Goal: Navigation & Orientation: Find specific page/section

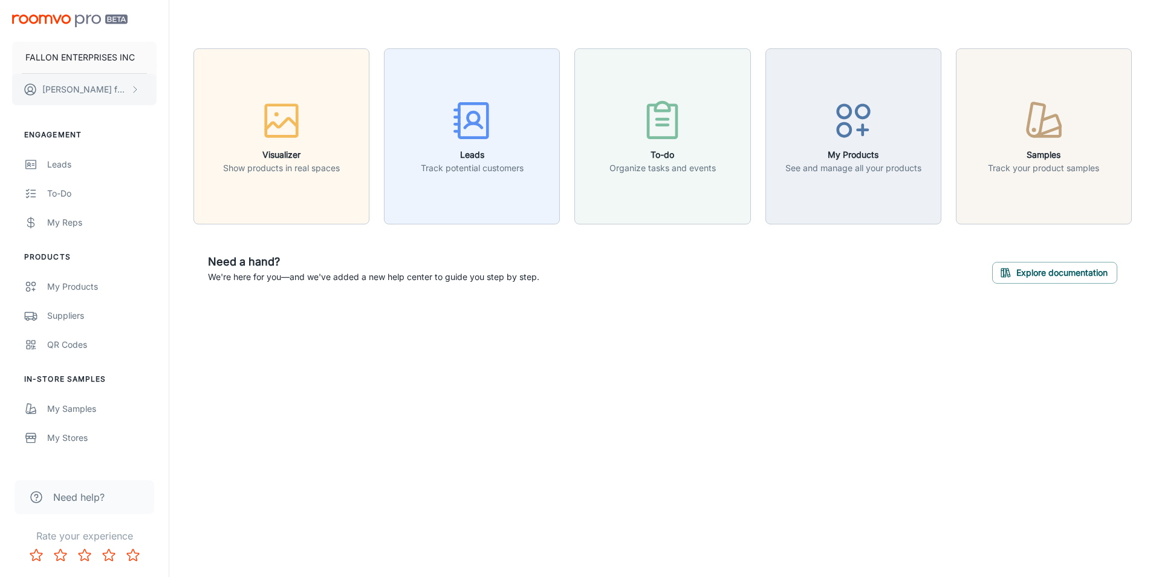
click at [77, 89] on p "[PERSON_NAME]" at bounding box center [84, 89] width 85 height 13
click at [296, 355] on div at bounding box center [578, 288] width 1156 height 577
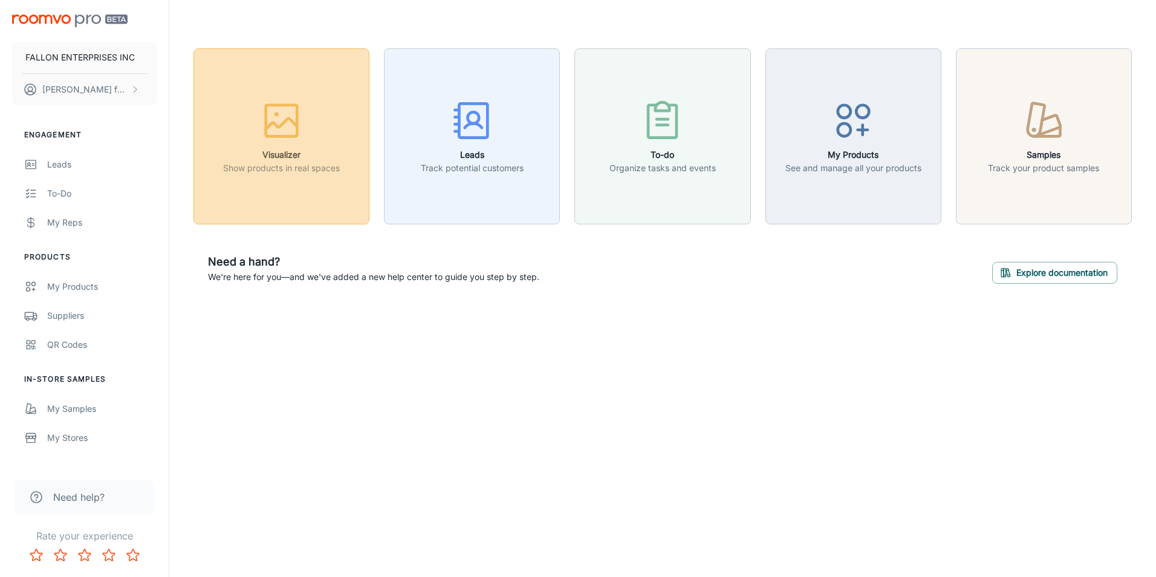
click at [299, 89] on button "Visualizer Show products in real spaces" at bounding box center [281, 136] width 176 height 176
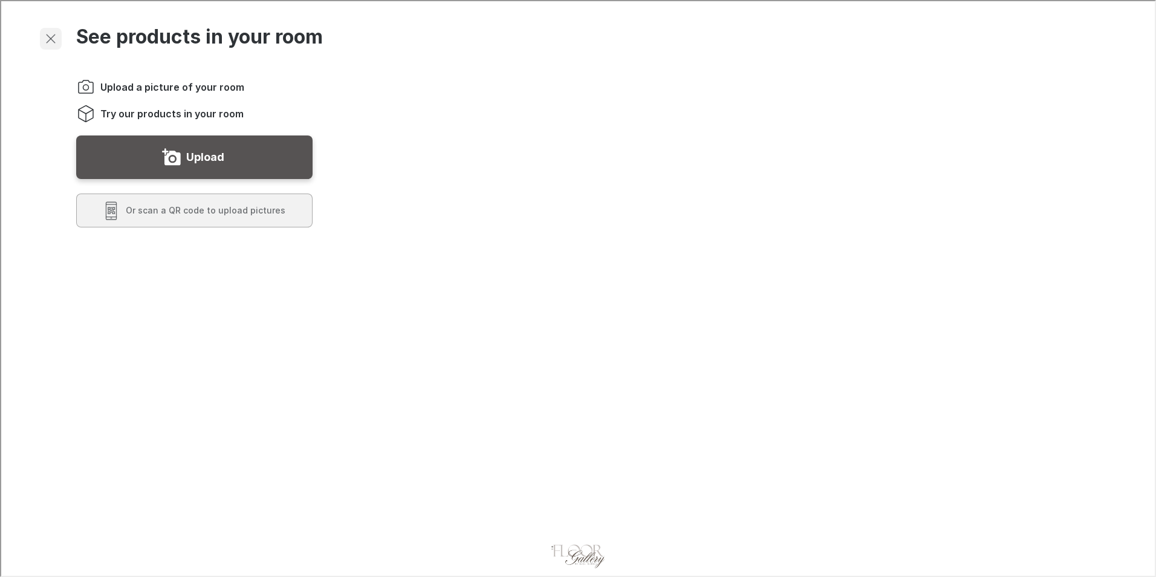
click at [44, 40] on icon "Exit visualizer" at bounding box center [49, 37] width 15 height 15
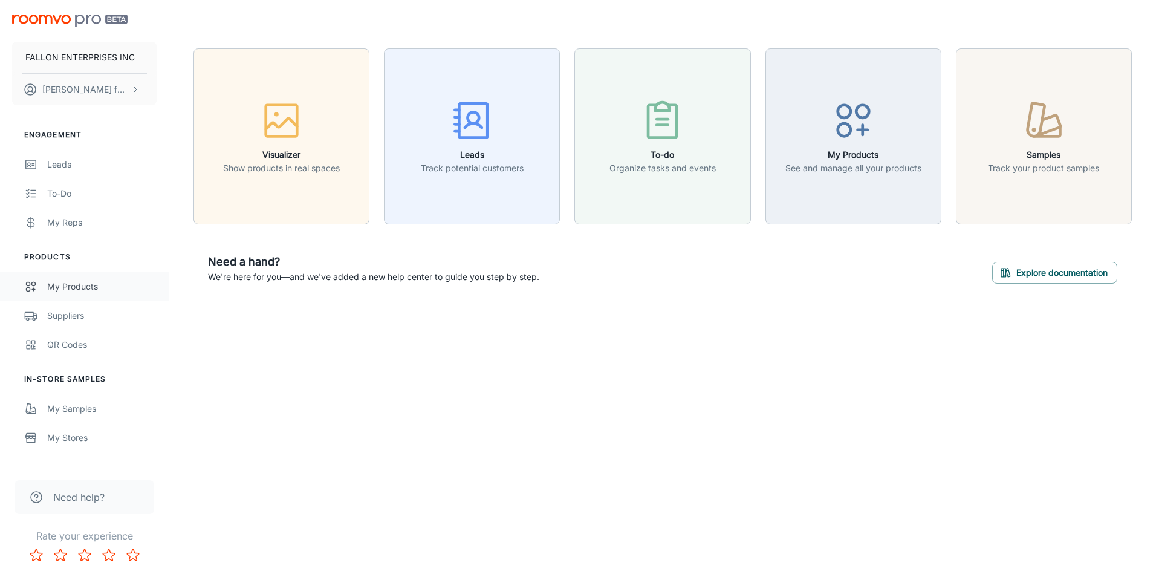
click at [70, 292] on div "My Products" at bounding box center [101, 286] width 109 height 13
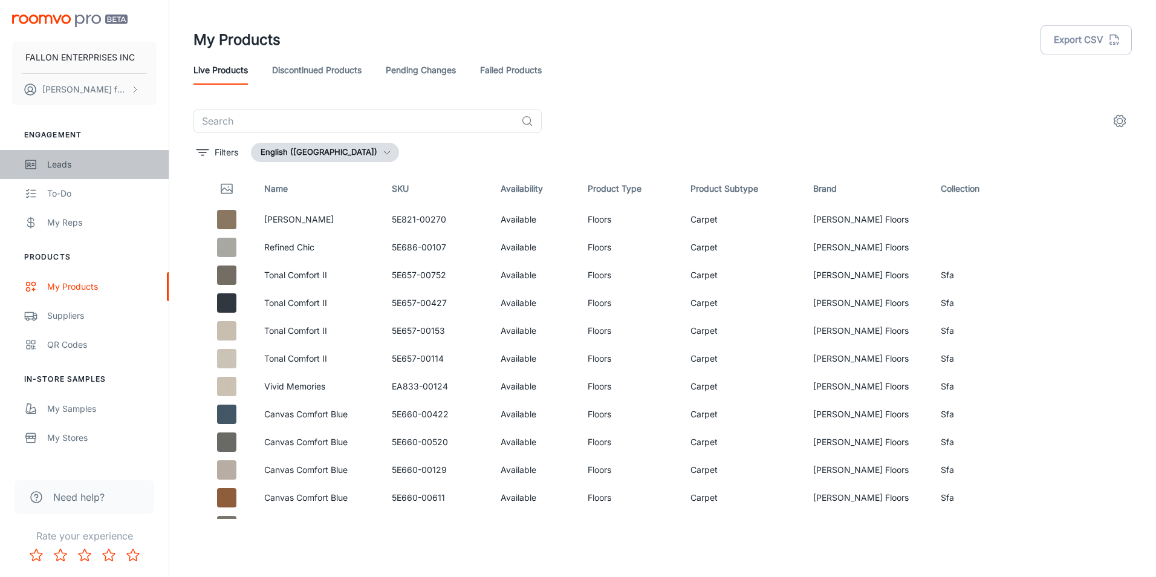
click at [55, 162] on div "Leads" at bounding box center [101, 164] width 109 height 13
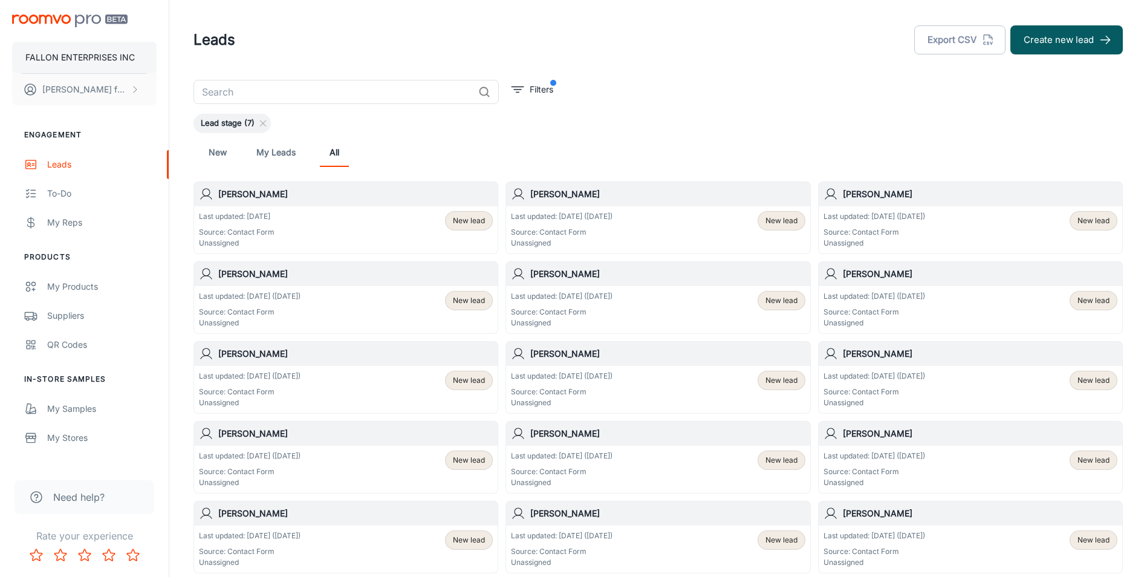
click at [94, 51] on p "FALLON ENTERPRISES INC" at bounding box center [79, 57] width 109 height 13
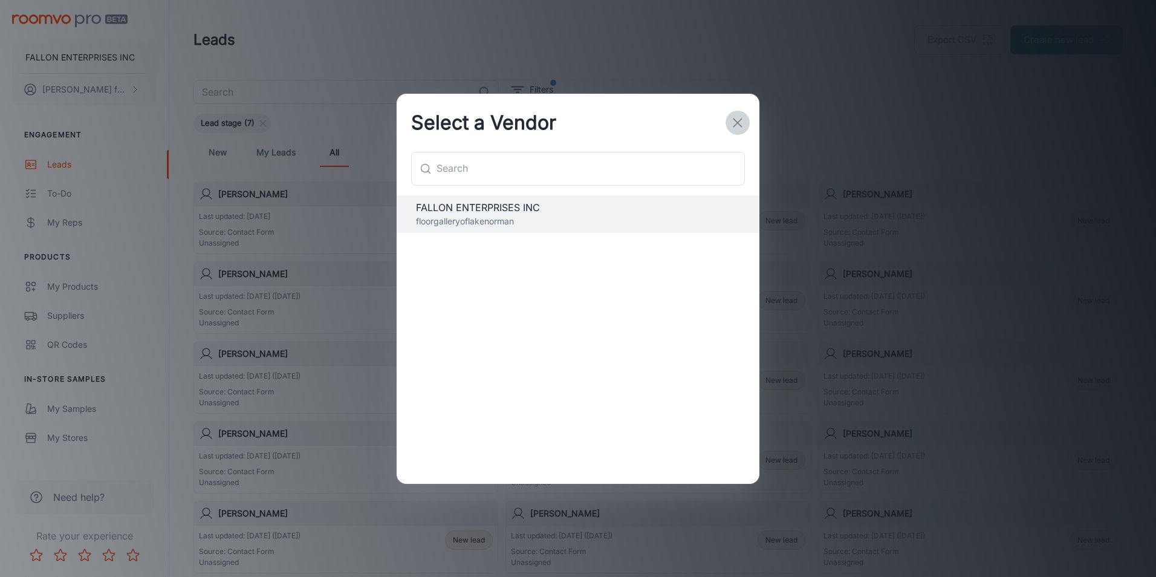
click at [733, 128] on icon "button" at bounding box center [737, 122] width 15 height 15
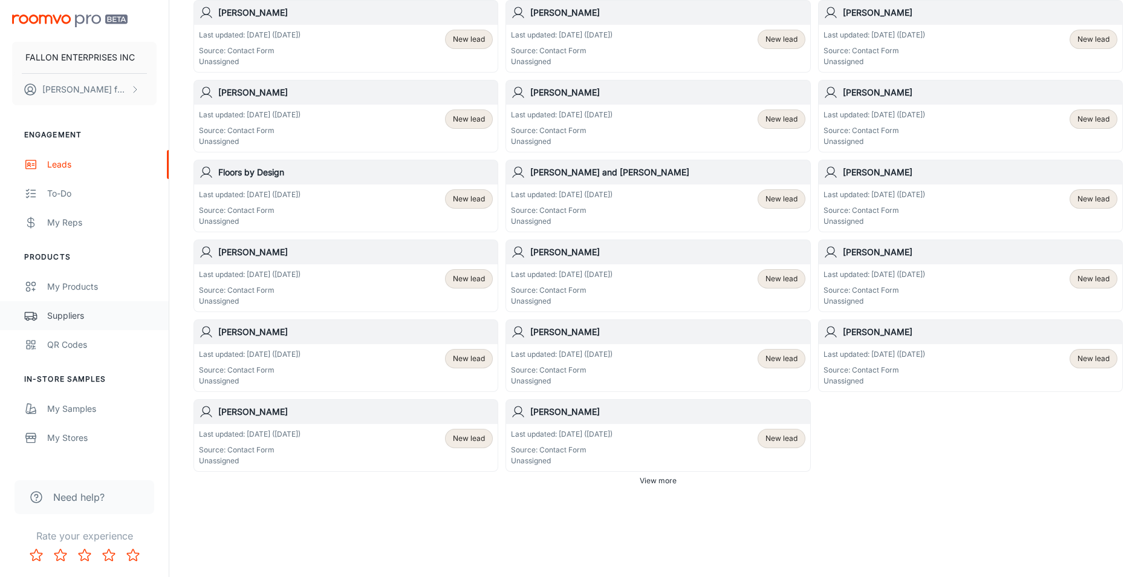
scroll to position [115, 0]
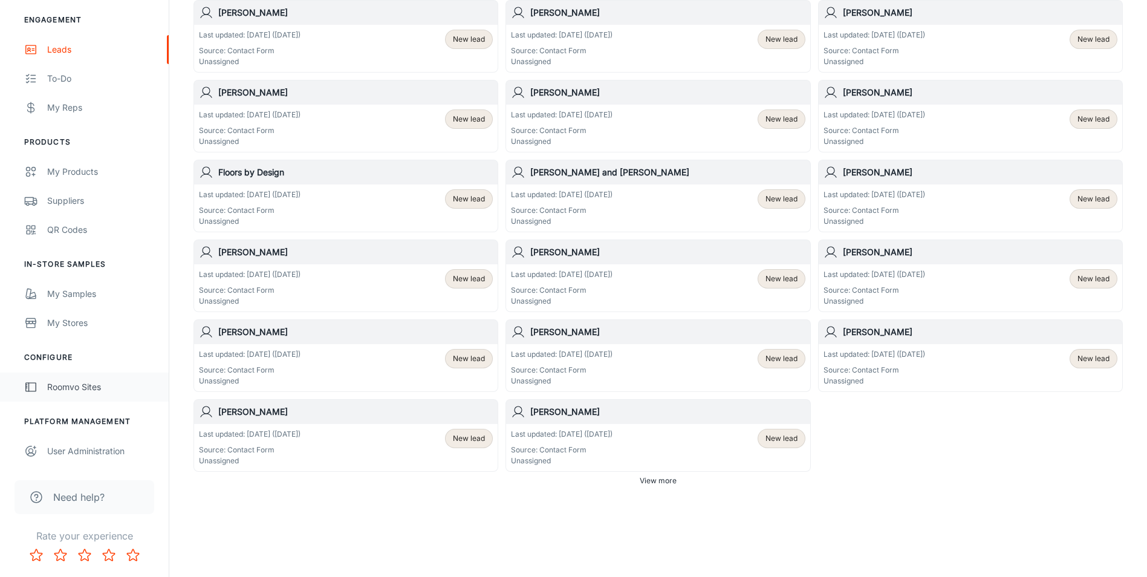
click at [68, 386] on div "Roomvo Sites" at bounding box center [101, 386] width 109 height 13
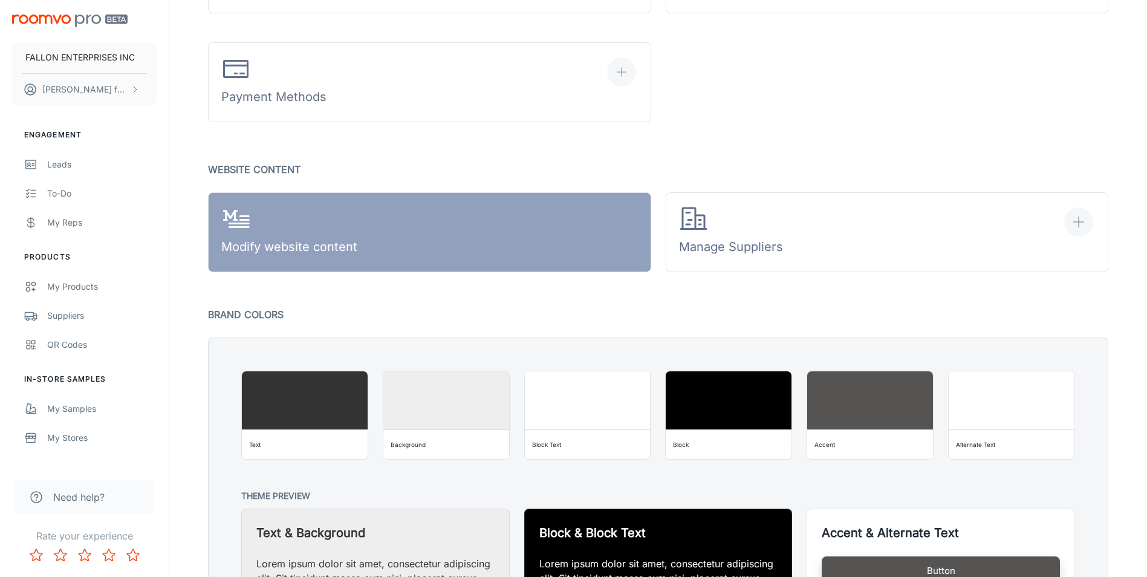
scroll to position [695, 0]
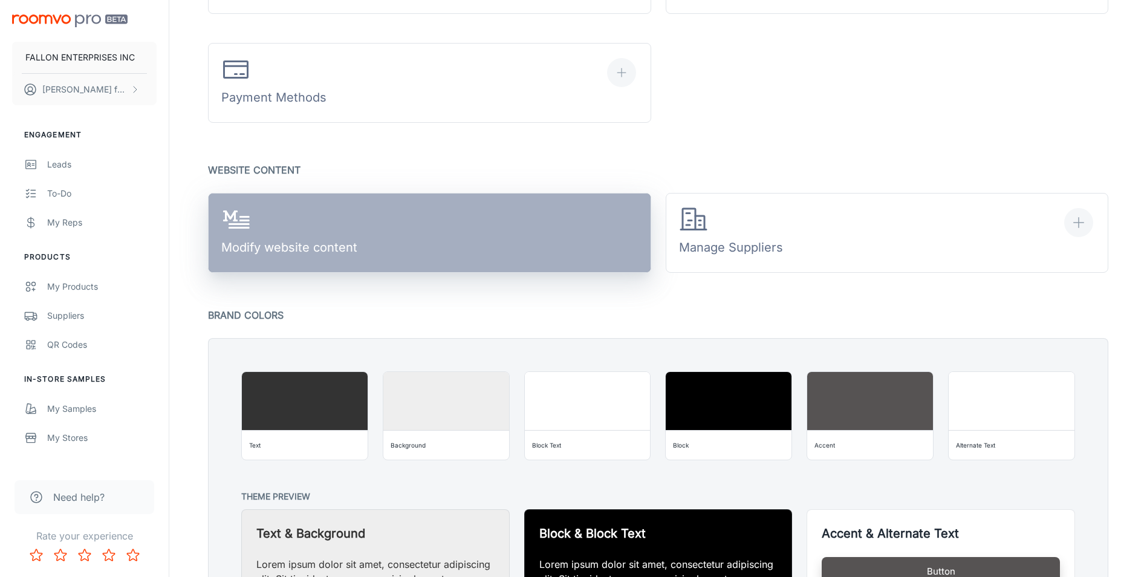
click at [393, 239] on link "Modify website content" at bounding box center [429, 233] width 443 height 80
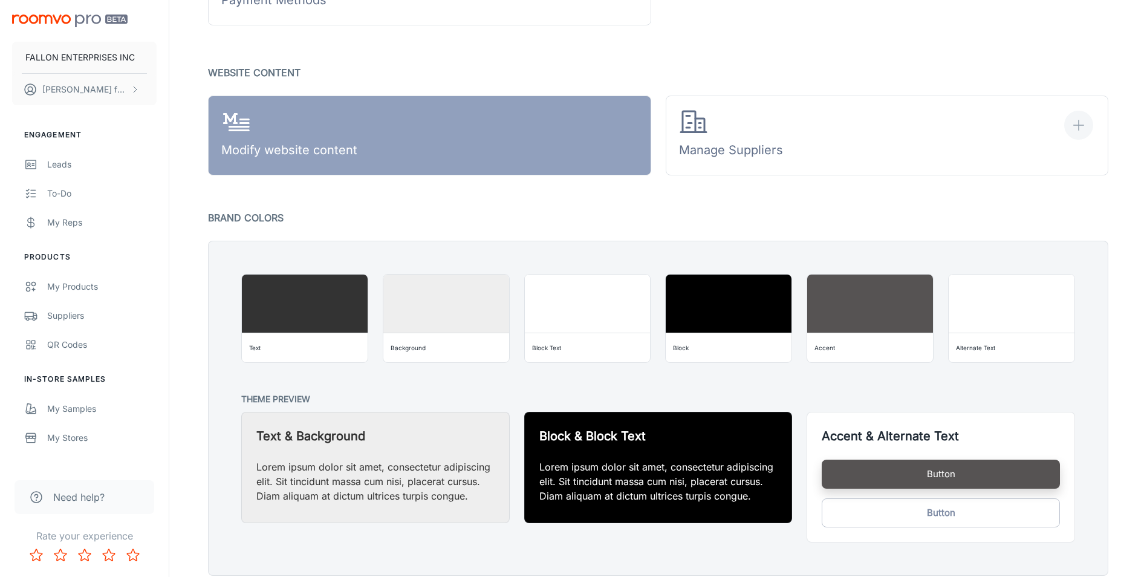
scroll to position [840, 0]
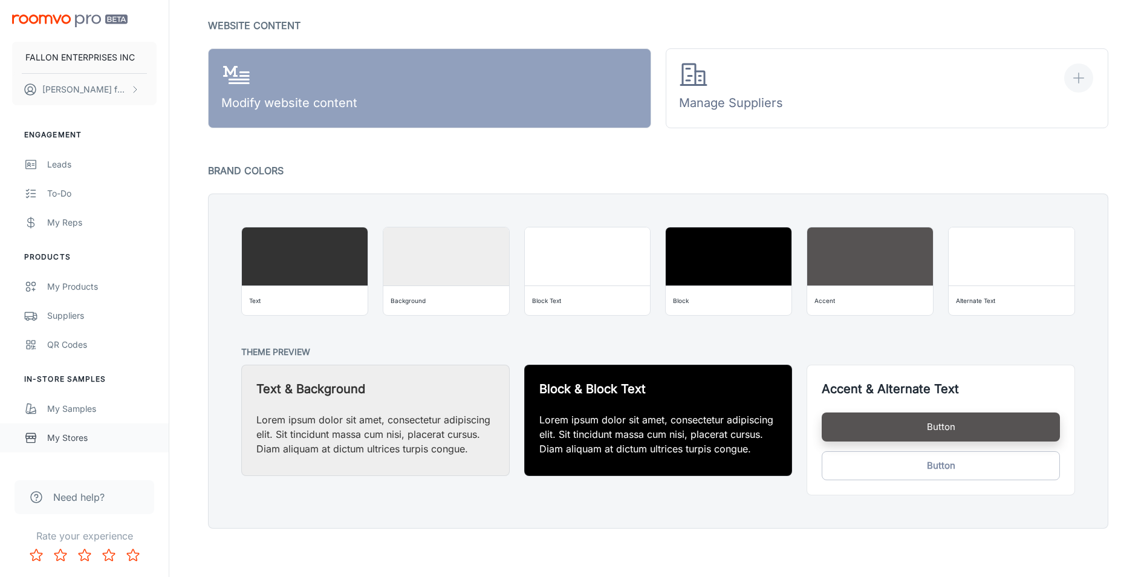
click at [75, 442] on div "My Stores" at bounding box center [101, 437] width 109 height 13
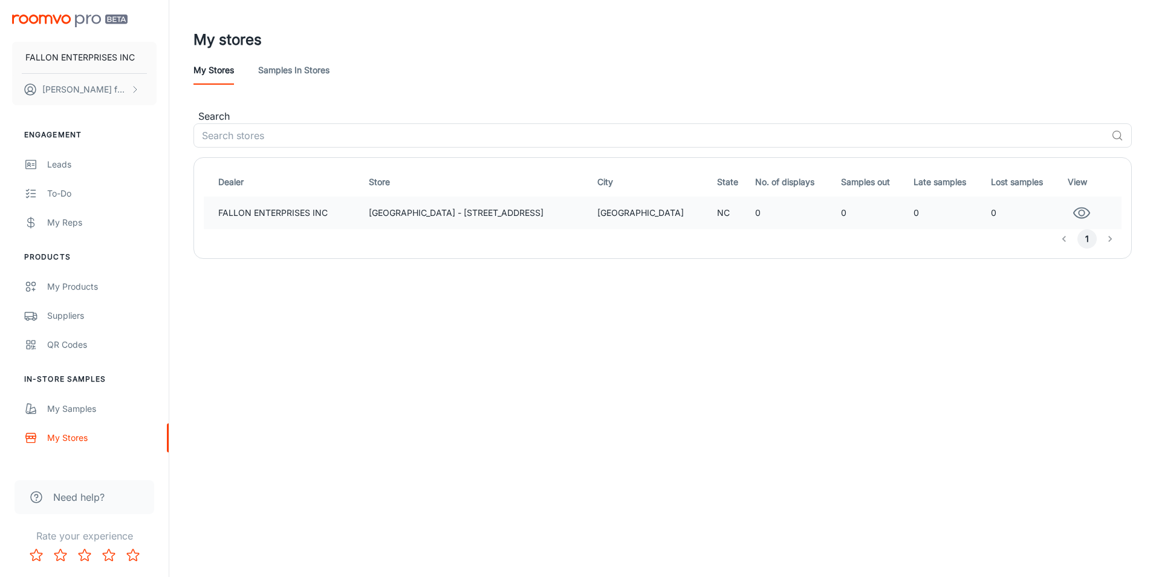
click at [1074, 205] on icon "button" at bounding box center [1081, 213] width 18 height 18
click at [283, 213] on td "FALLON ENTERPRISES INC" at bounding box center [284, 212] width 160 height 33
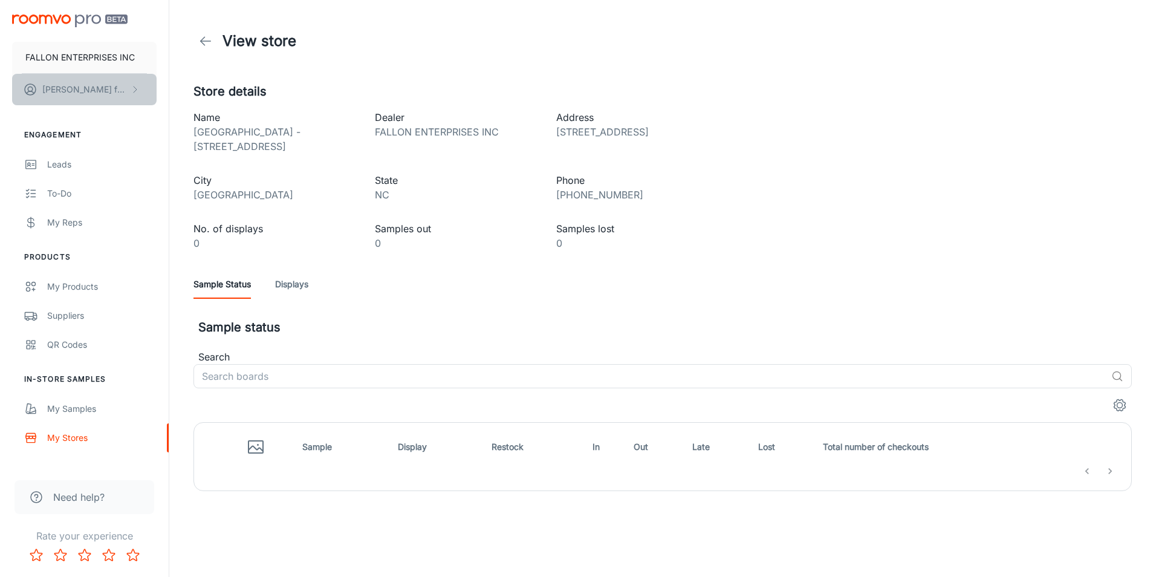
click at [135, 82] on button "[PERSON_NAME]" at bounding box center [84, 89] width 144 height 31
click at [135, 153] on div at bounding box center [578, 288] width 1156 height 577
click at [74, 436] on div "My Stores" at bounding box center [101, 437] width 109 height 13
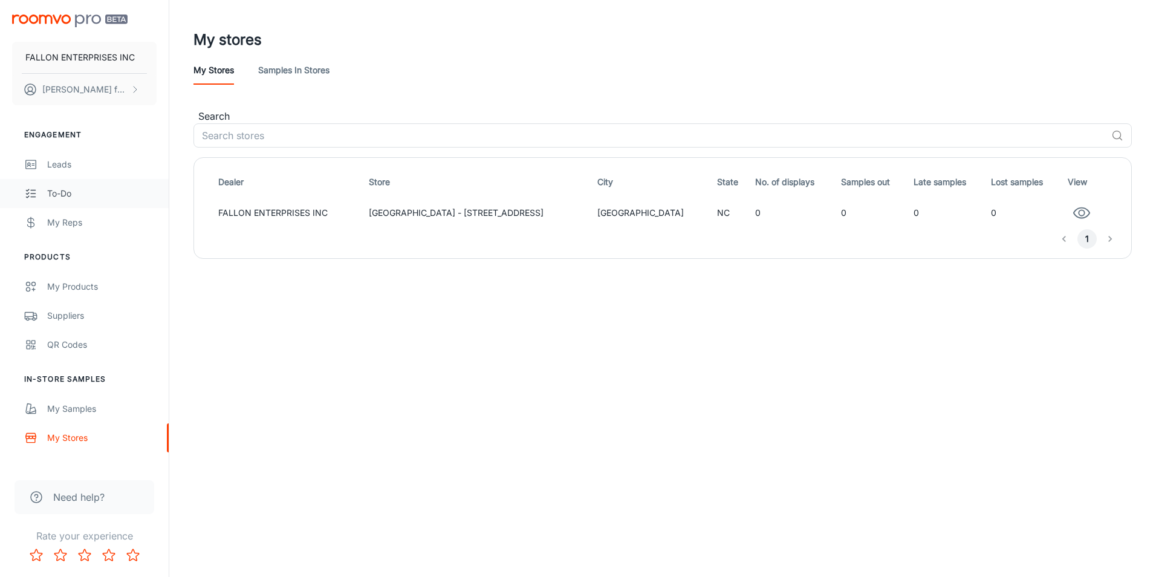
click at [54, 193] on div "To-do" at bounding box center [101, 193] width 109 height 13
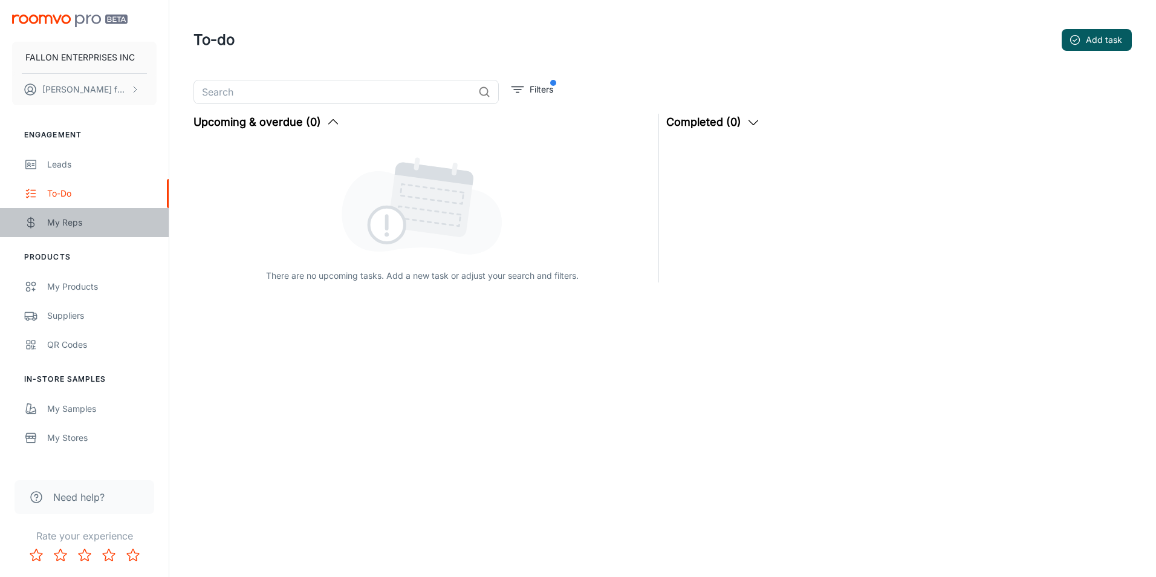
click at [53, 221] on div "My Reps" at bounding box center [101, 222] width 109 height 13
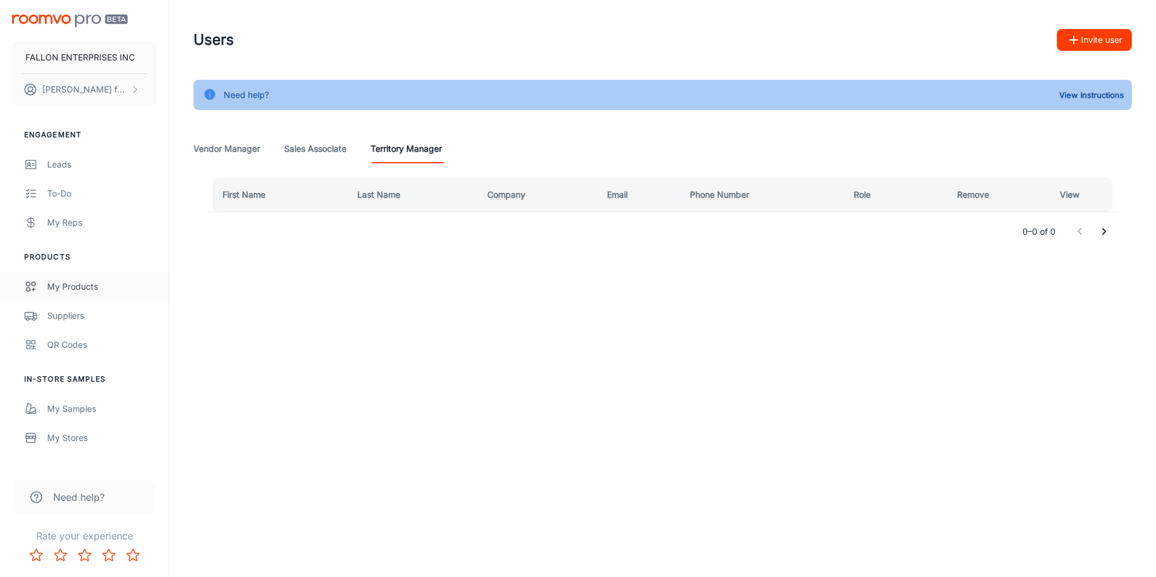
click at [57, 292] on div "My Products" at bounding box center [101, 286] width 109 height 13
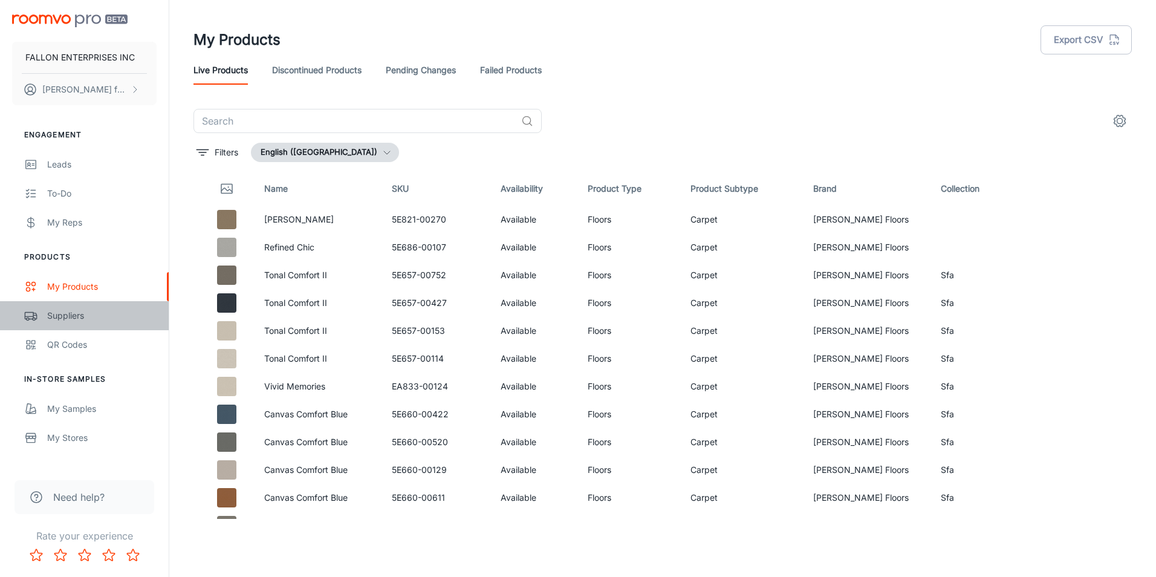
click at [58, 315] on div "Suppliers" at bounding box center [101, 315] width 109 height 13
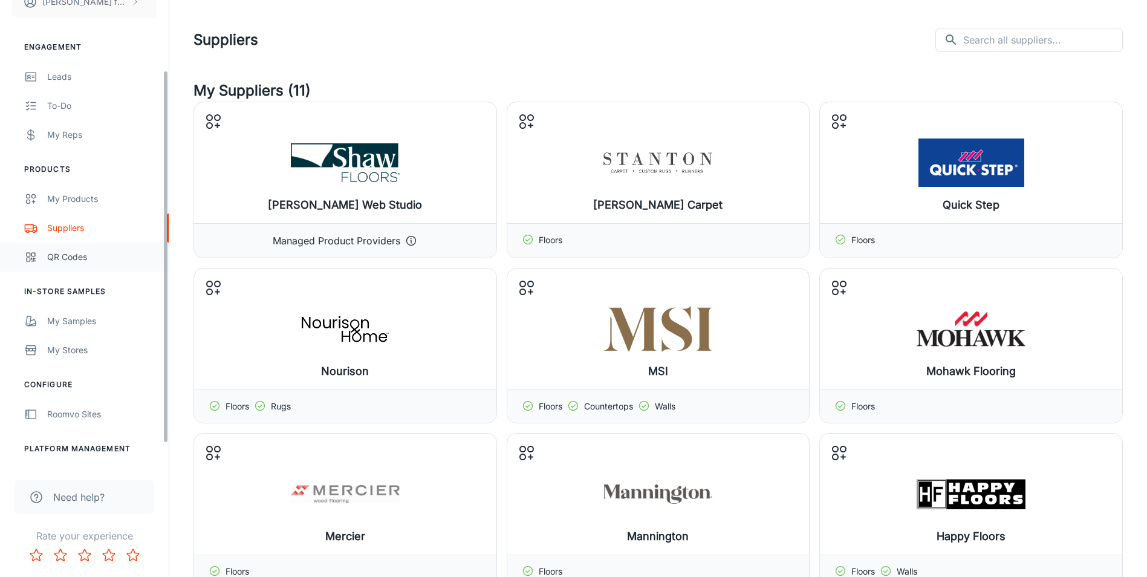
scroll to position [115, 0]
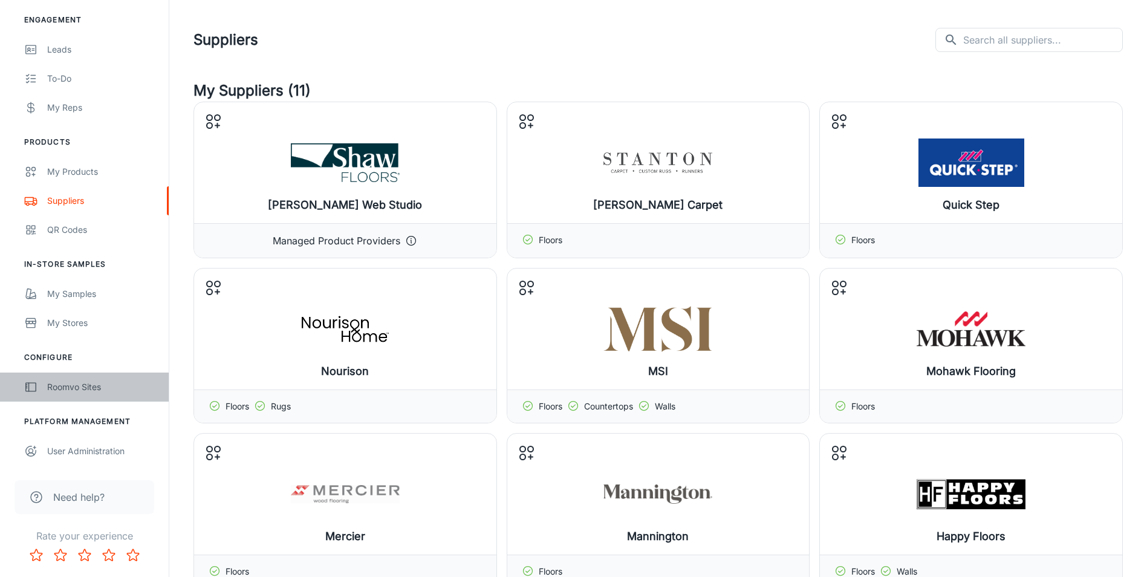
click at [70, 383] on div "Roomvo Sites" at bounding box center [101, 386] width 109 height 13
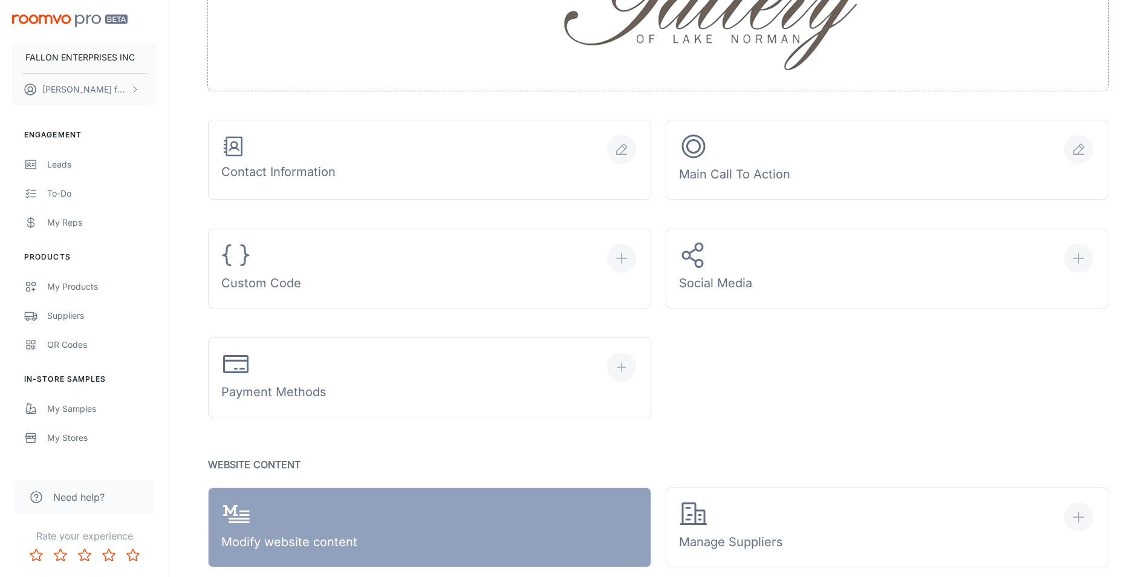
scroll to position [400, 0]
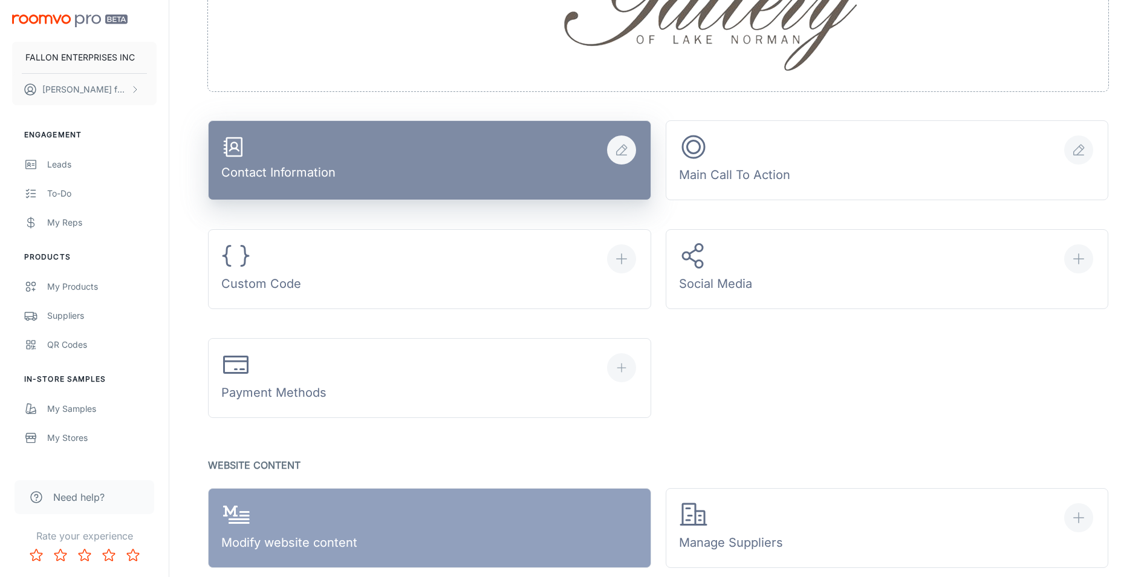
click at [625, 146] on icon "button" at bounding box center [621, 150] width 10 height 10
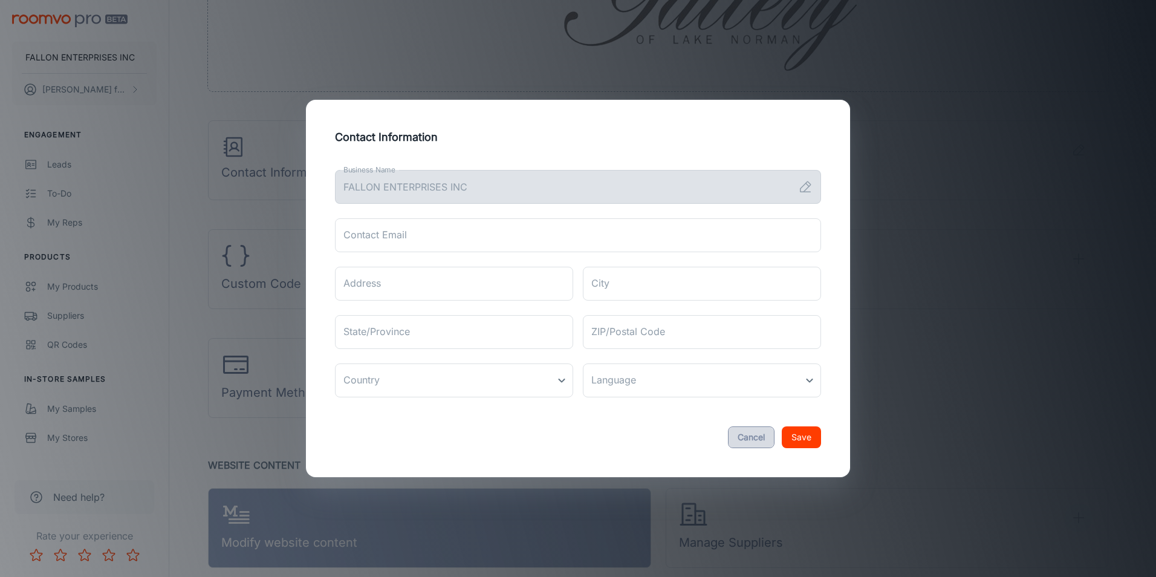
click at [746, 435] on button "Cancel" at bounding box center [751, 437] width 47 height 22
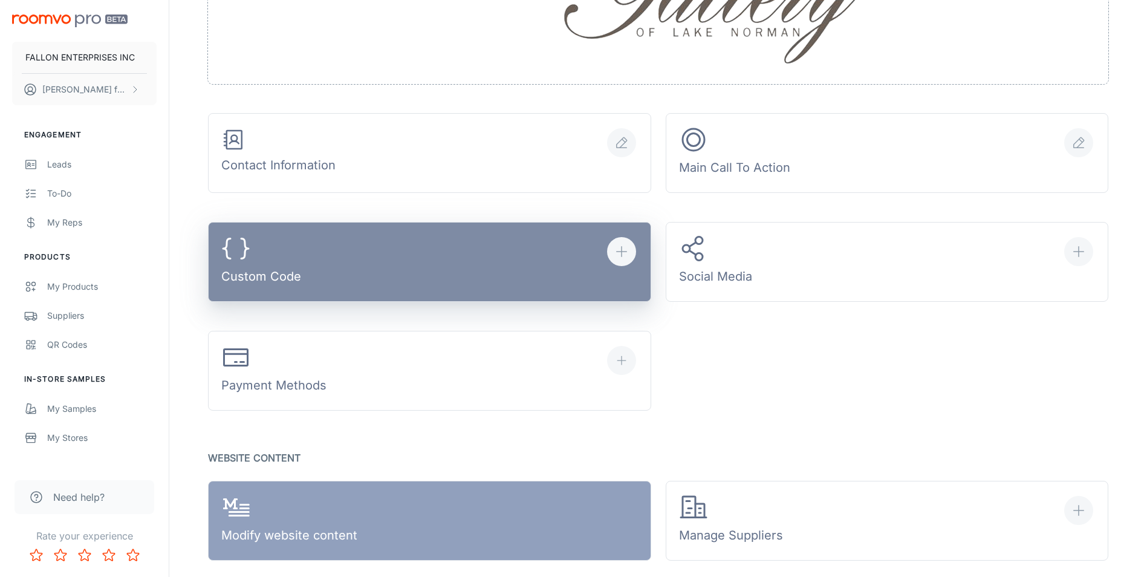
scroll to position [435, 0]
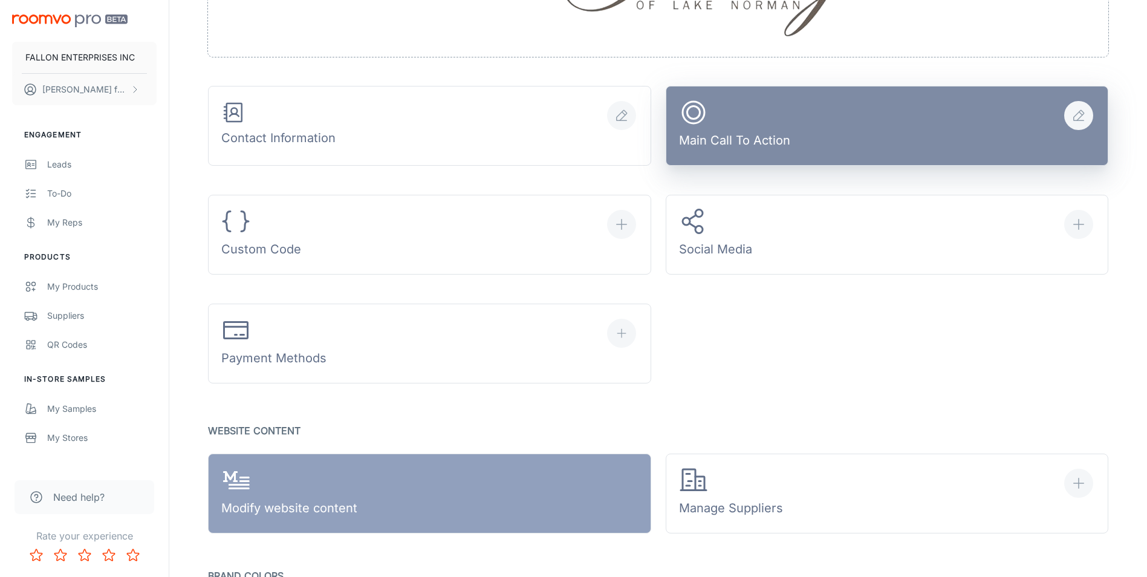
click at [1080, 109] on icon "button" at bounding box center [1078, 115] width 15 height 15
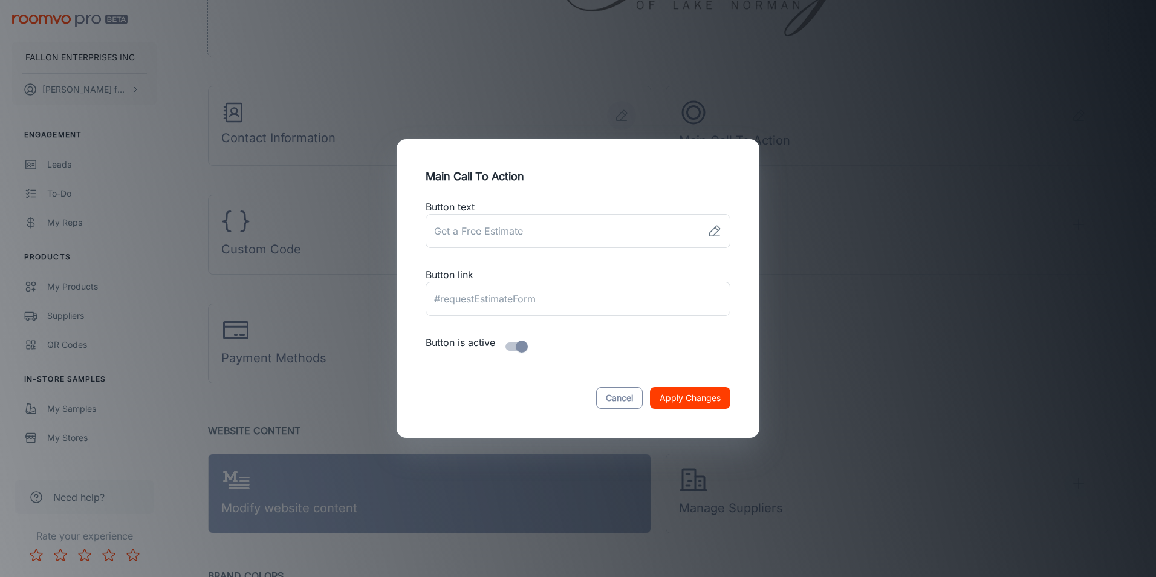
click at [623, 392] on button "Cancel" at bounding box center [619, 398] width 47 height 22
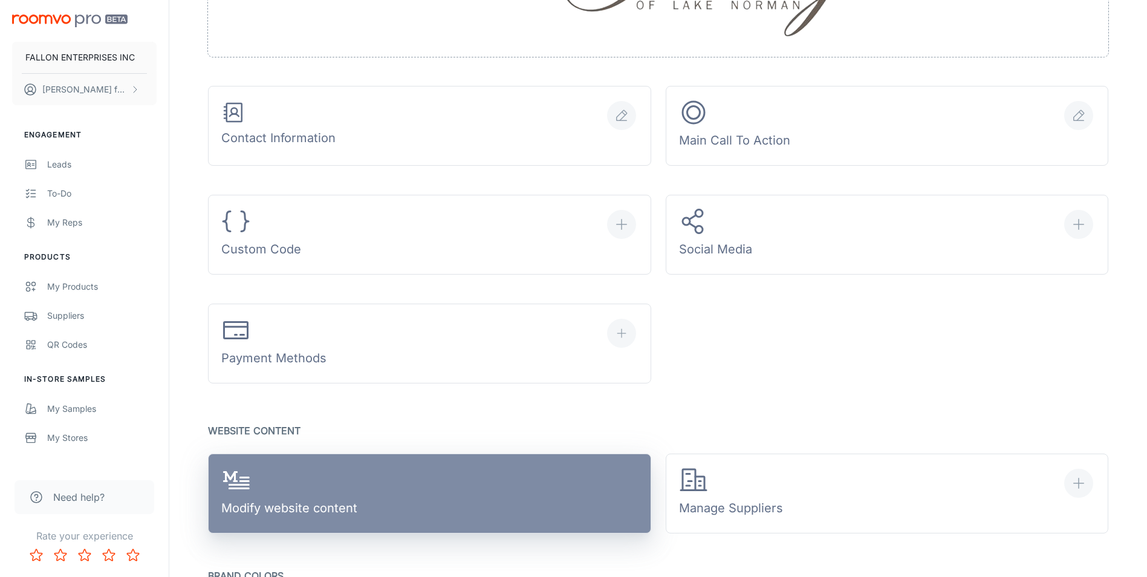
click at [488, 495] on link "Modify website content" at bounding box center [429, 493] width 443 height 80
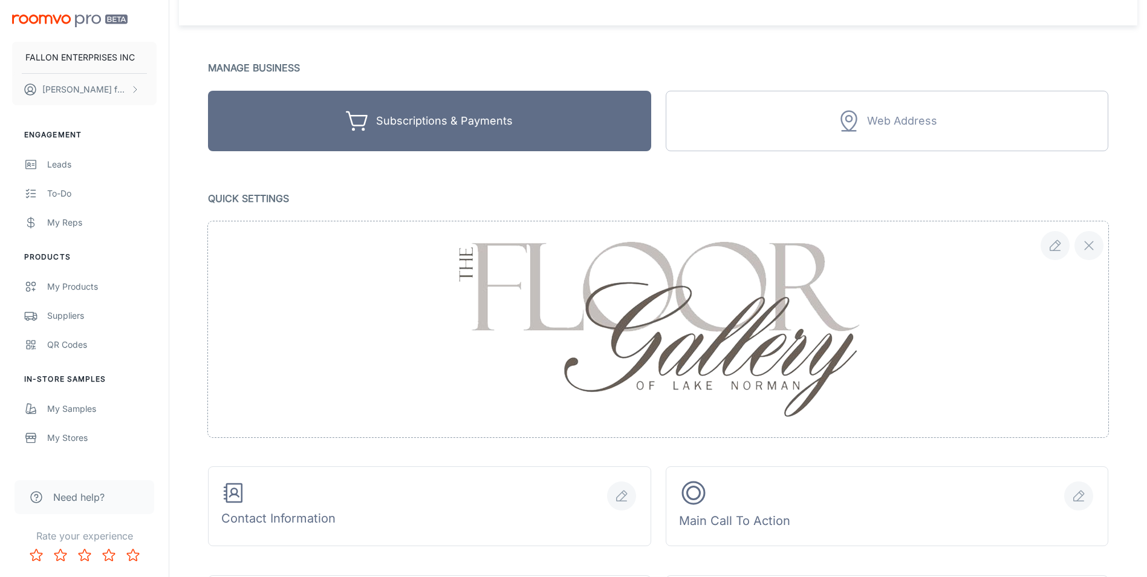
scroll to position [0, 0]
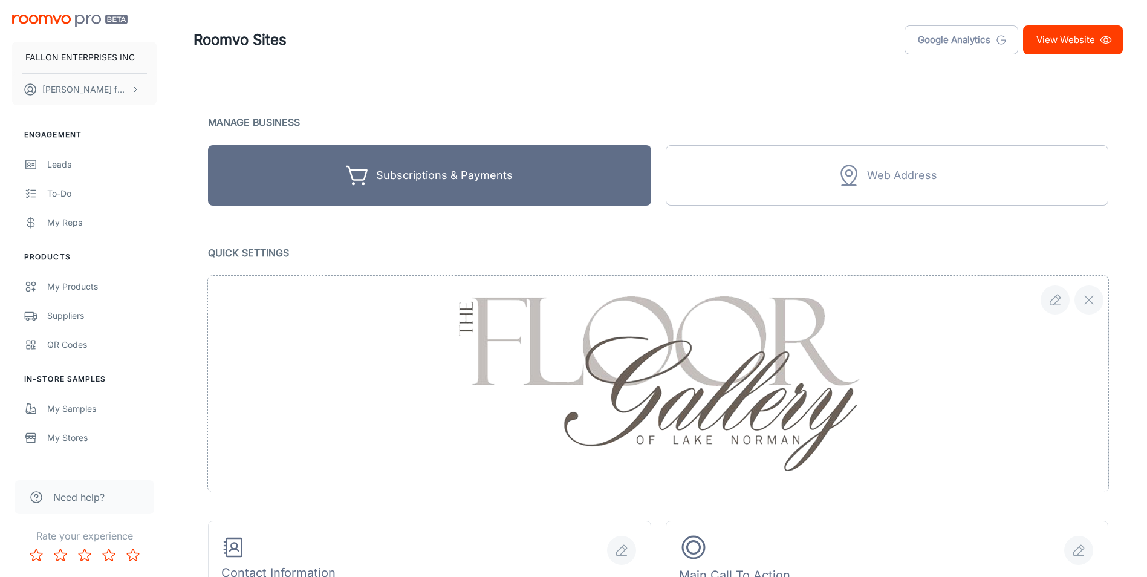
click at [1038, 31] on link "View Website" at bounding box center [1073, 39] width 100 height 29
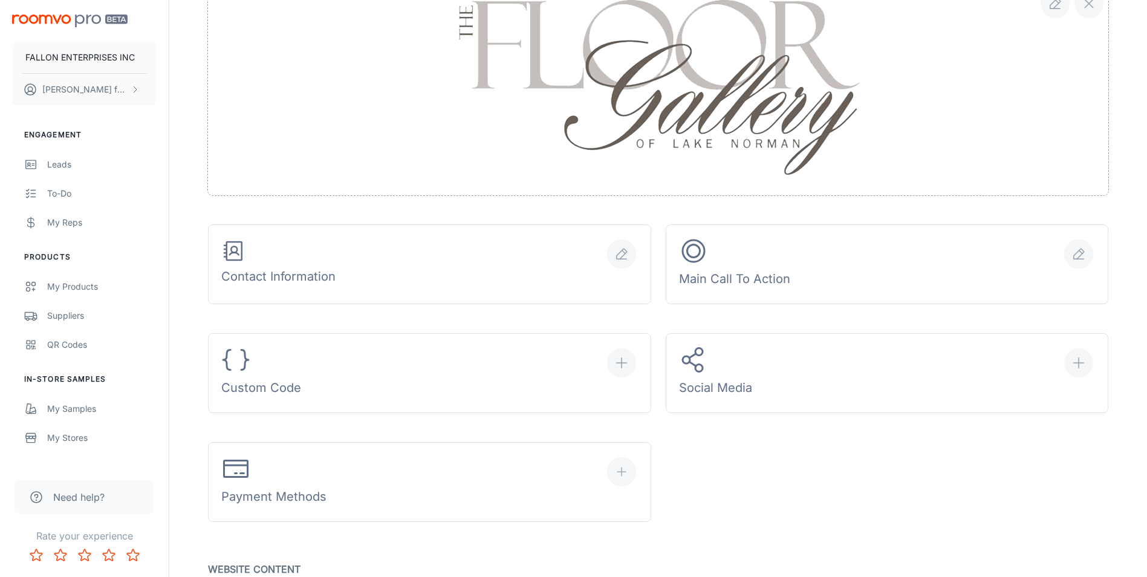
scroll to position [331, 0]
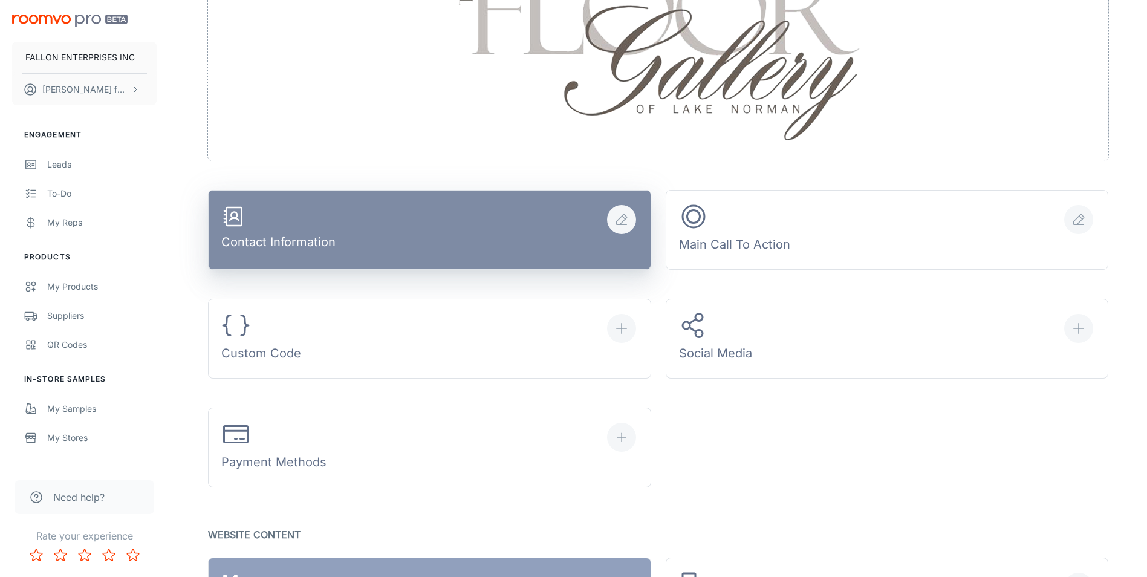
click at [621, 220] on icon "button" at bounding box center [621, 219] width 15 height 15
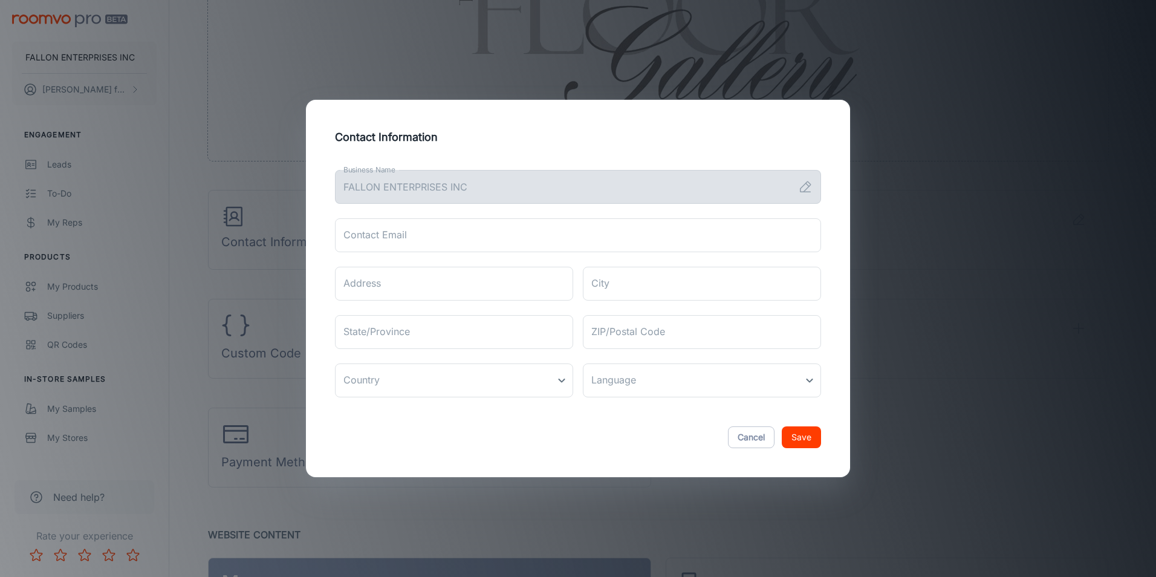
click at [805, 187] on icon at bounding box center [805, 187] width 15 height 15
click at [760, 434] on button "Cancel" at bounding box center [751, 437] width 47 height 22
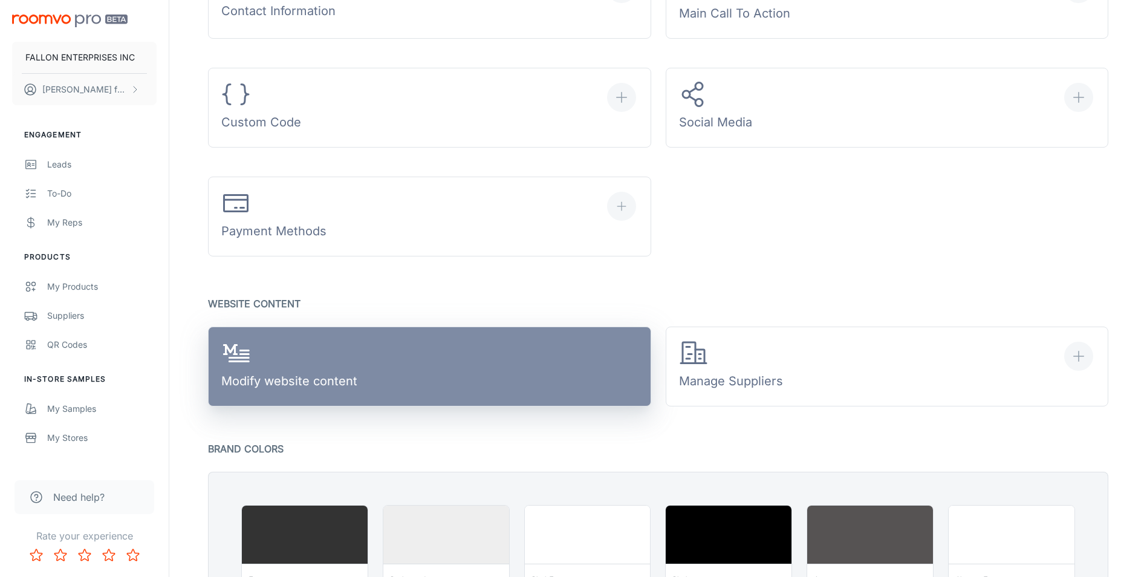
scroll to position [557, 0]
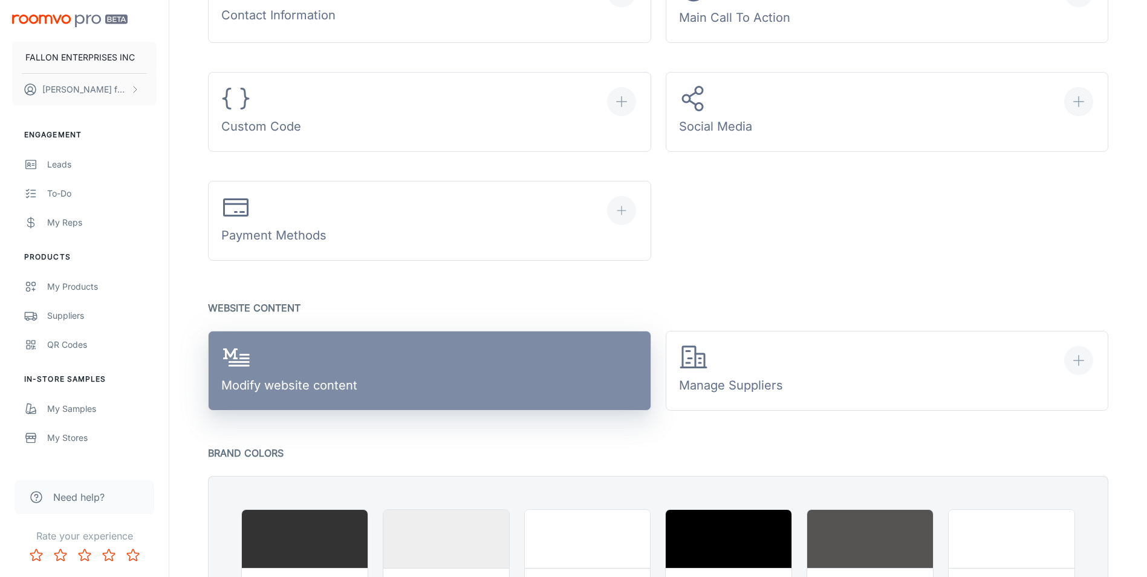
click at [487, 351] on link "Modify website content" at bounding box center [429, 371] width 443 height 80
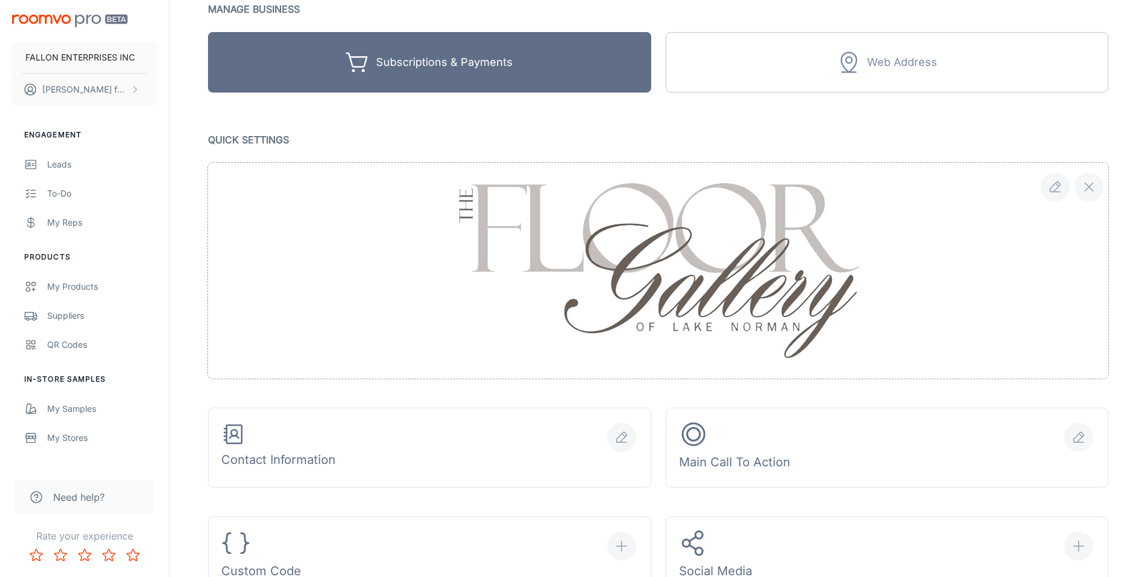
scroll to position [0, 0]
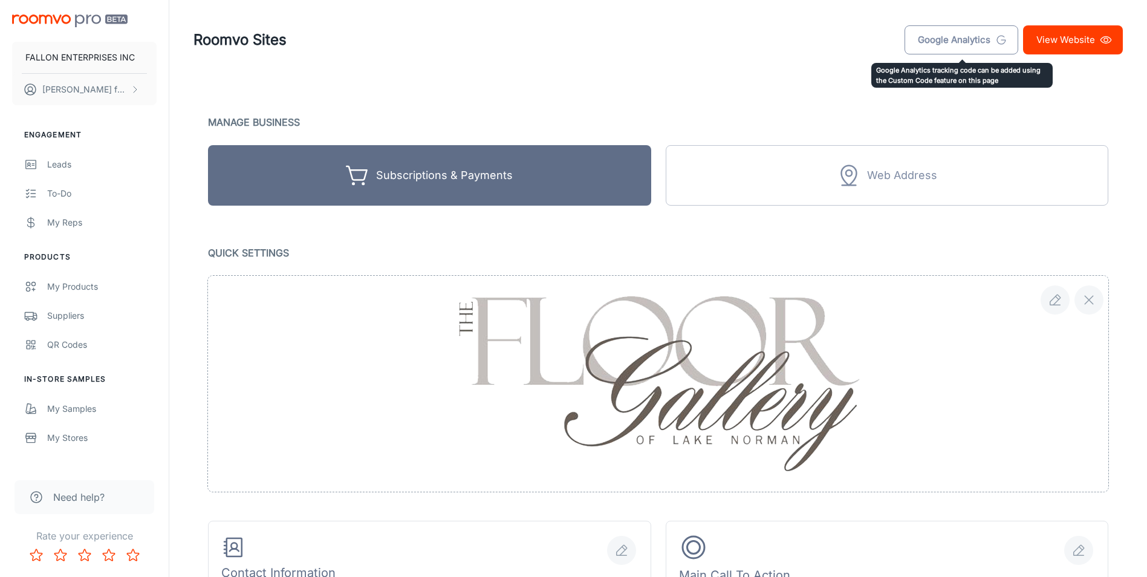
click at [945, 36] on link "Google Analytics" at bounding box center [961, 39] width 114 height 29
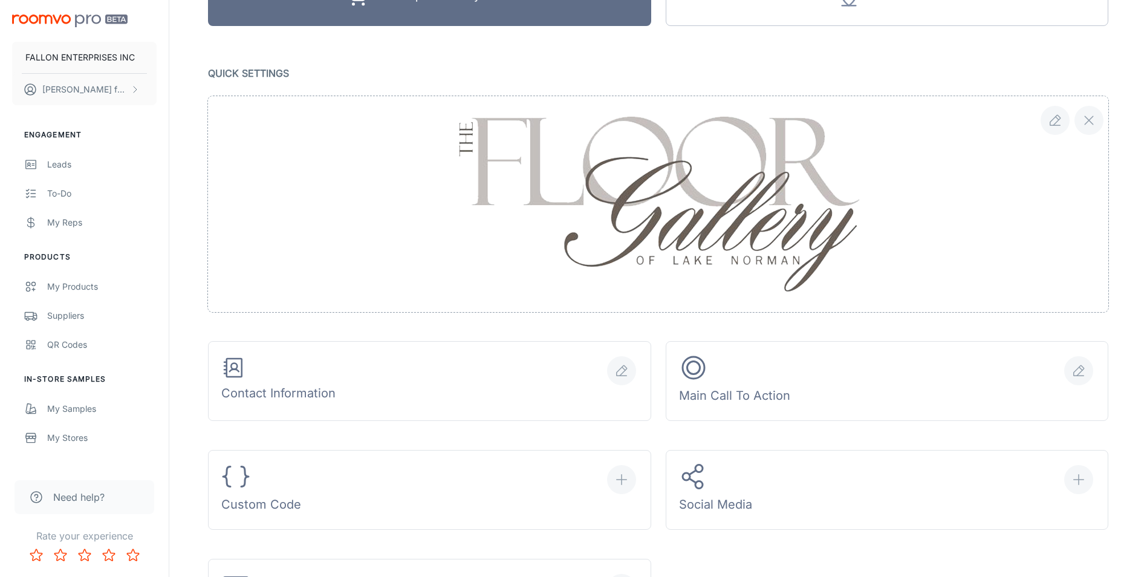
scroll to position [180, 0]
click at [1050, 122] on icon "button" at bounding box center [1054, 119] width 15 height 15
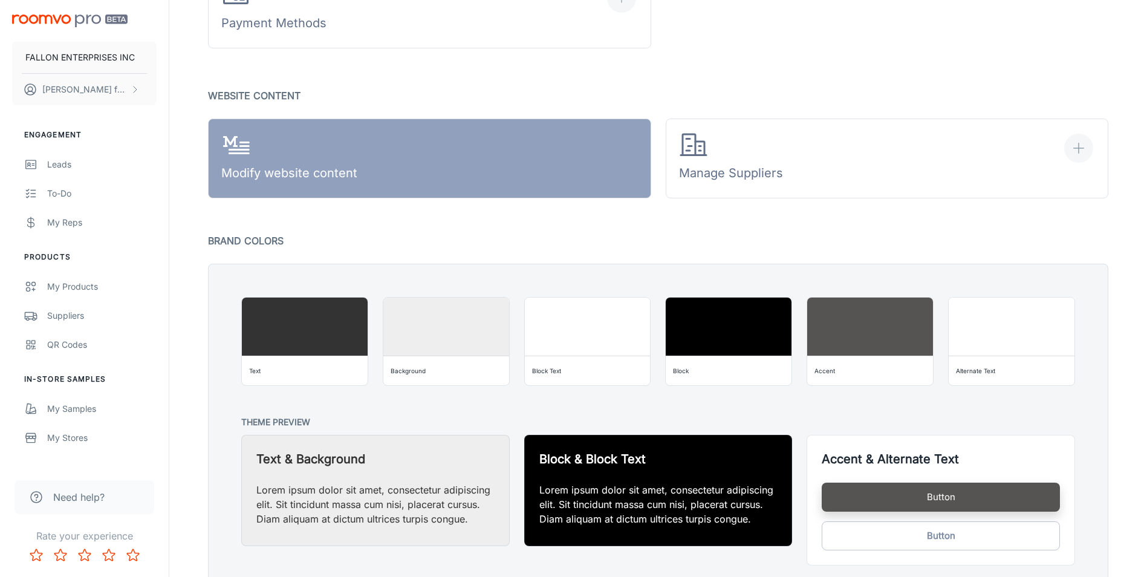
scroll to position [772, 0]
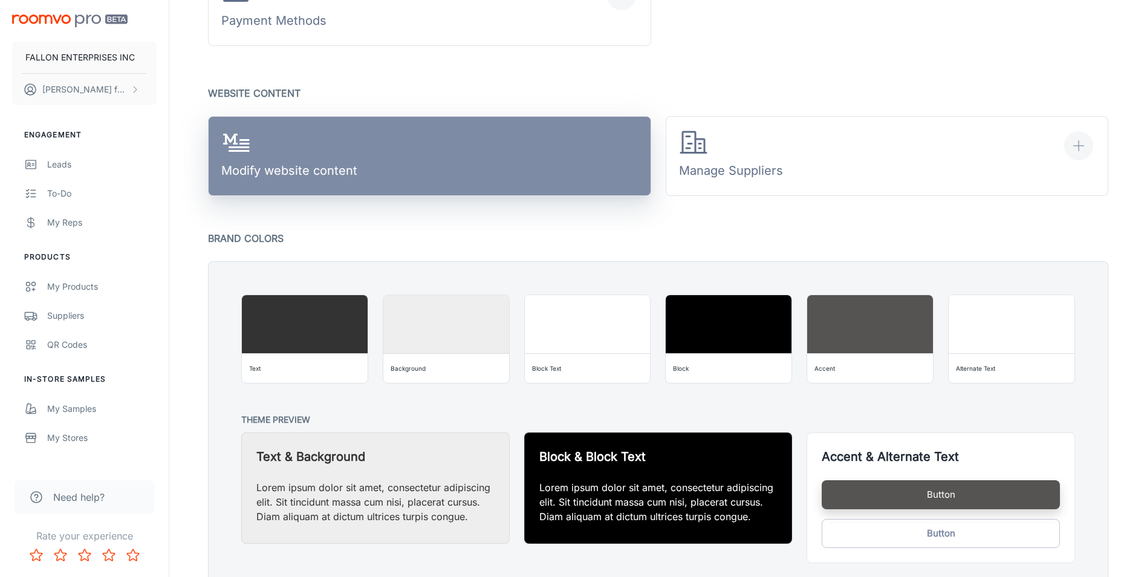
click at [396, 164] on link "Modify website content" at bounding box center [429, 156] width 443 height 80
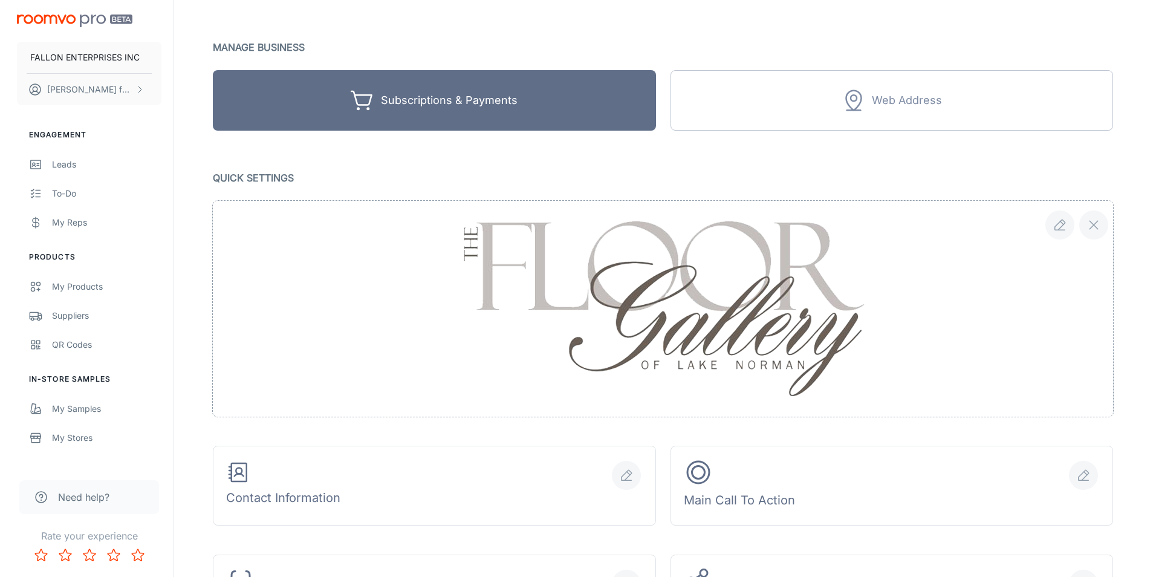
scroll to position [0, 0]
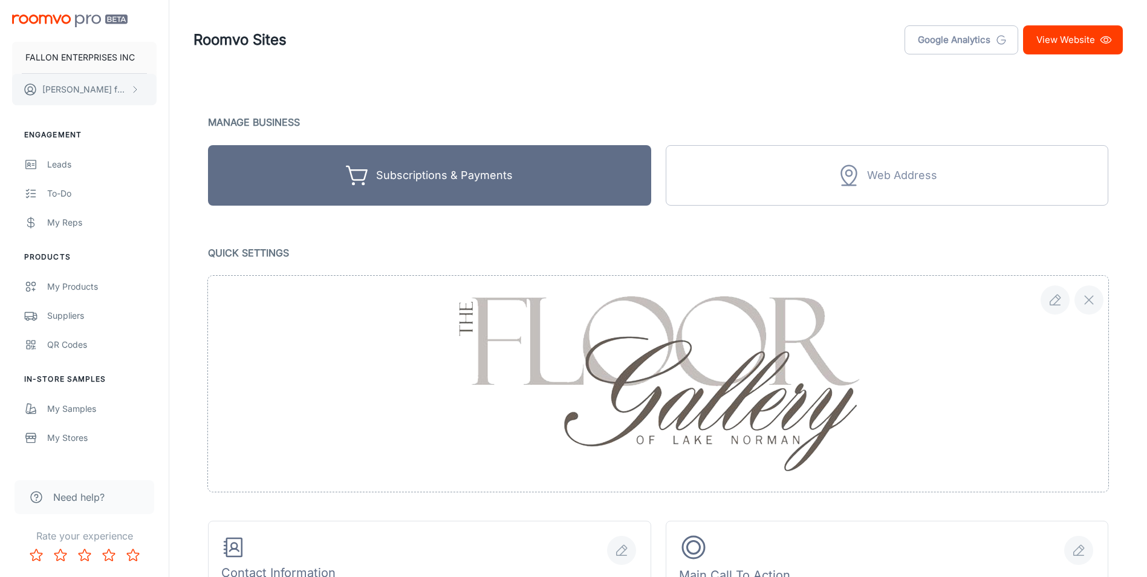
click at [128, 88] on button "[PERSON_NAME]" at bounding box center [84, 89] width 144 height 31
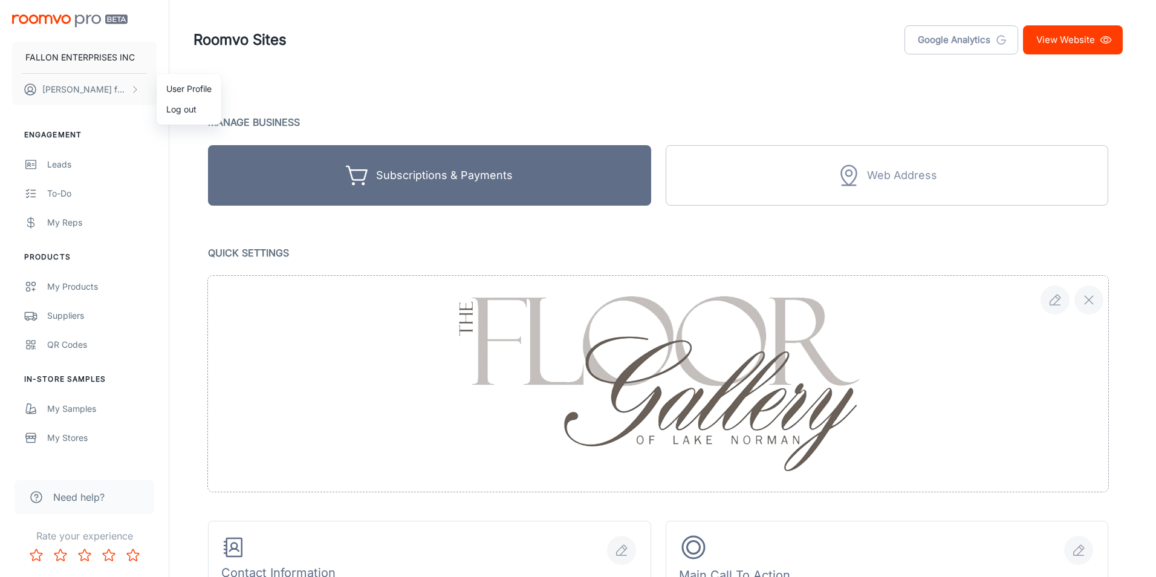
click at [180, 86] on li "User Profile" at bounding box center [189, 89] width 65 height 21
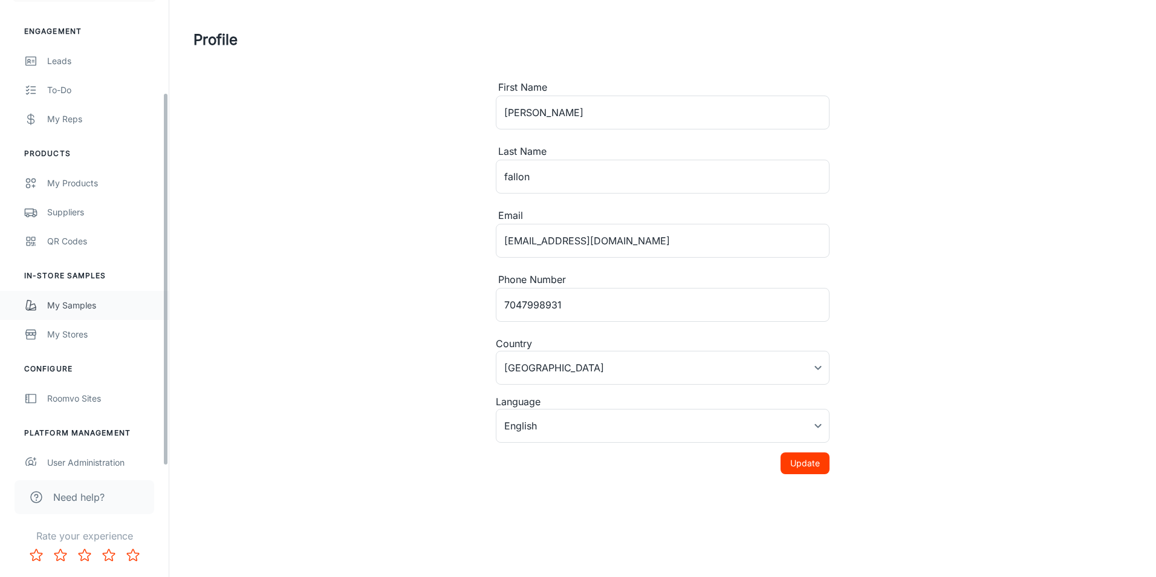
scroll to position [115, 0]
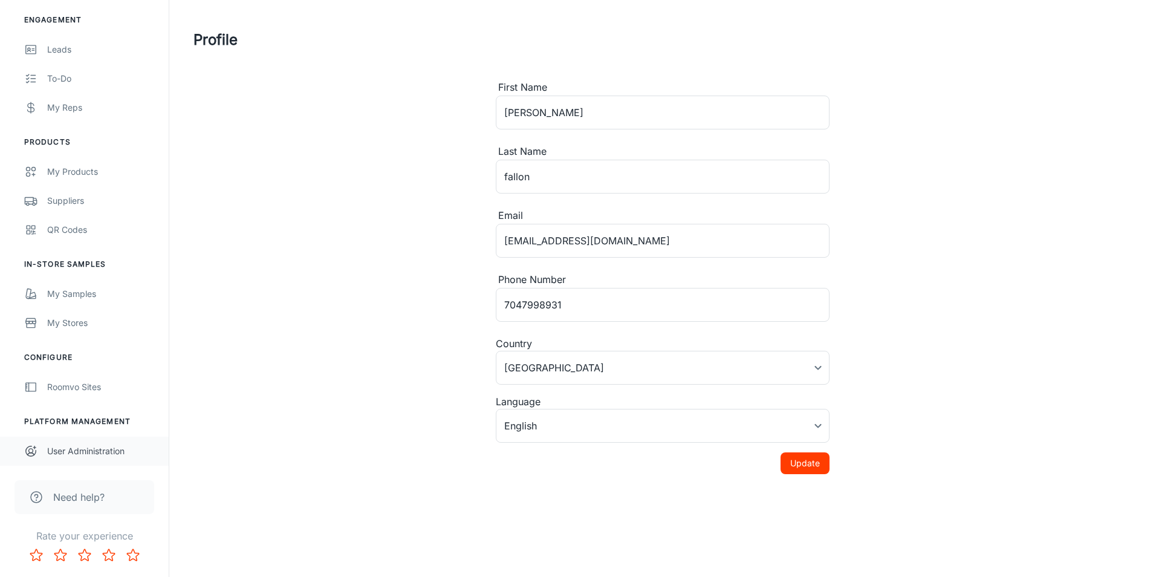
click at [68, 447] on div "User Administration" at bounding box center [101, 450] width 109 height 13
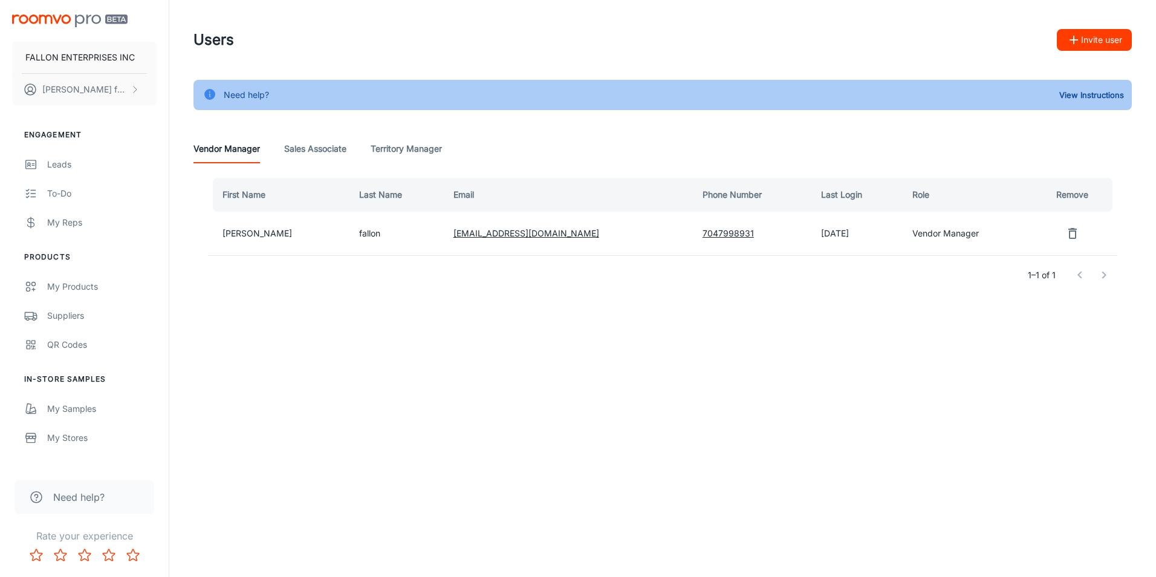
click at [324, 150] on Associate "Sales Associate" at bounding box center [315, 148] width 62 height 29
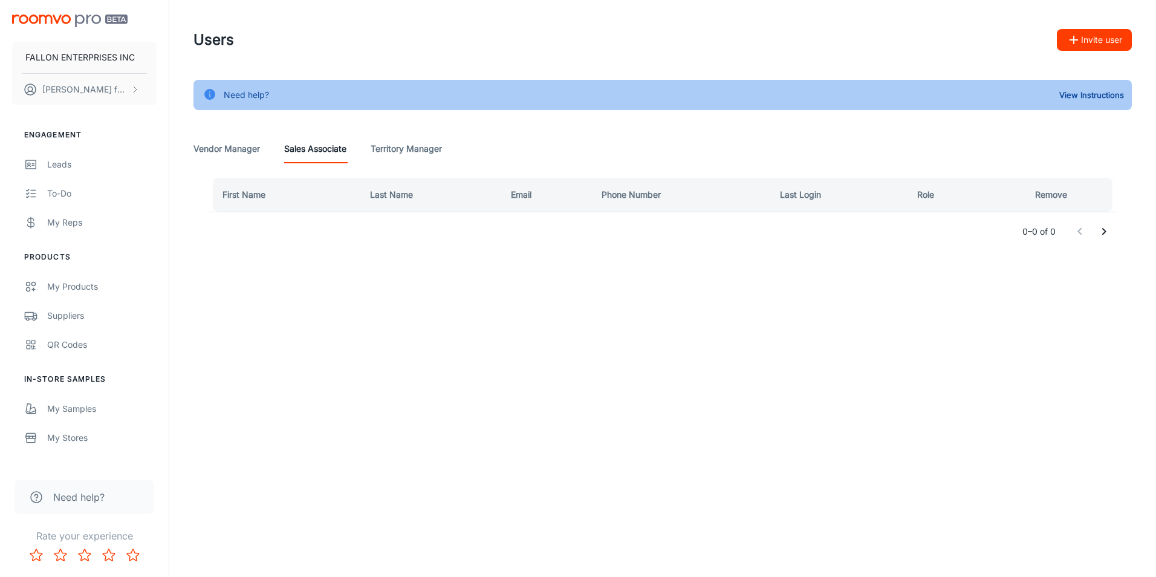
click at [398, 138] on Manager "Territory Manager" at bounding box center [405, 148] width 71 height 29
click at [231, 154] on Manager "Vendor Manager" at bounding box center [226, 148] width 66 height 29
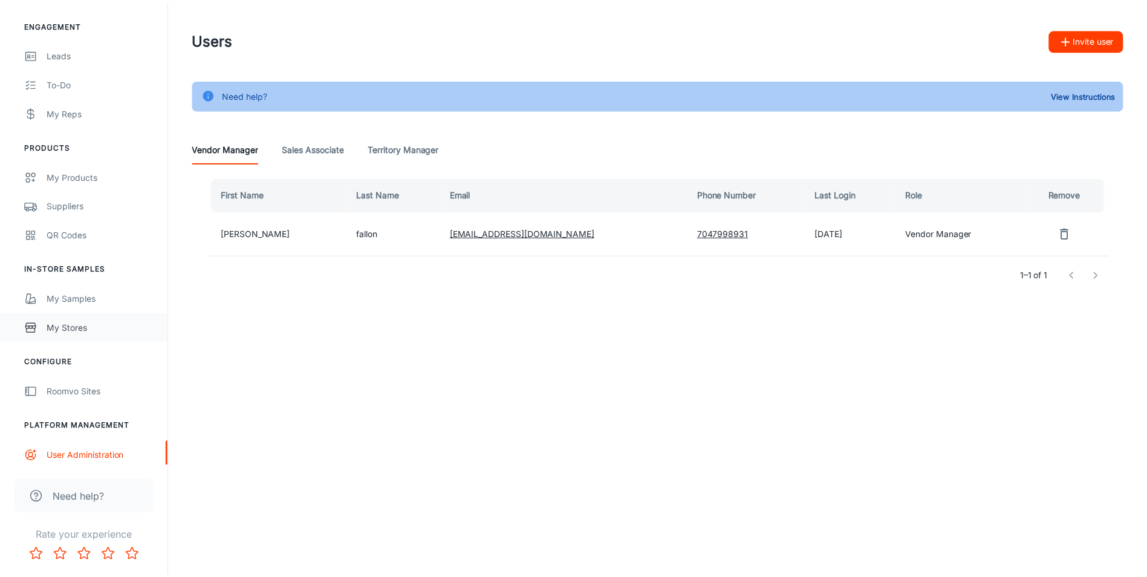
scroll to position [115, 0]
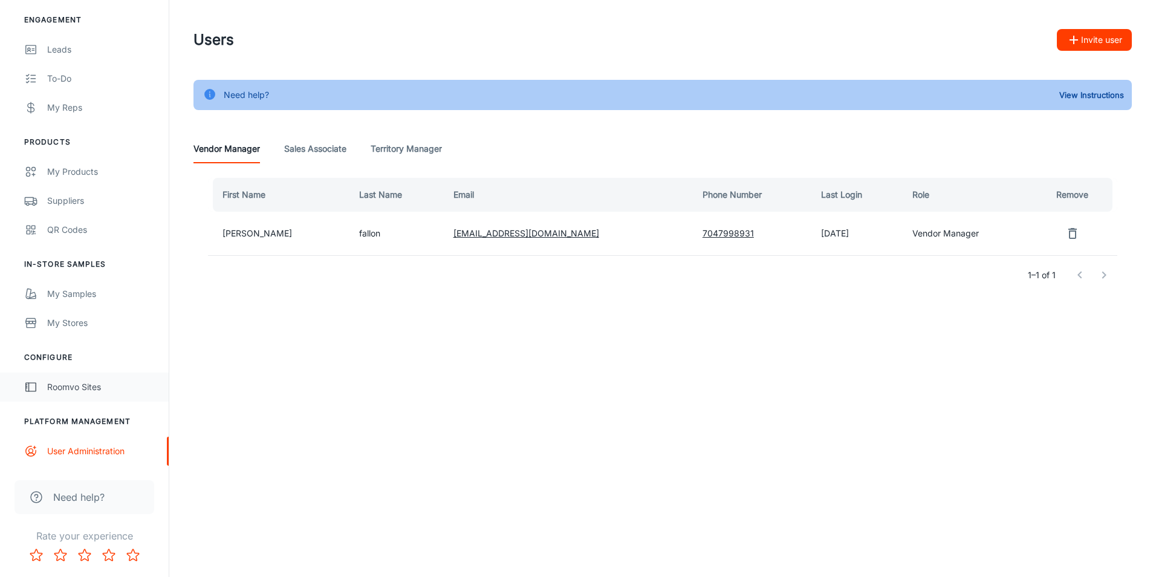
click at [82, 376] on link "Roomvo Sites" at bounding box center [84, 386] width 169 height 29
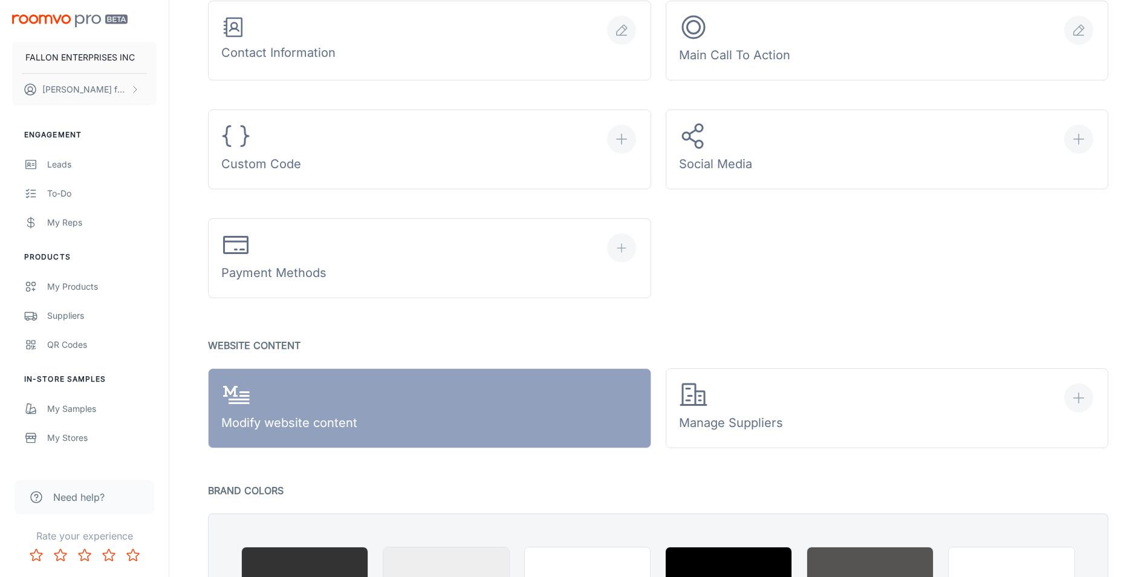
scroll to position [520, 0]
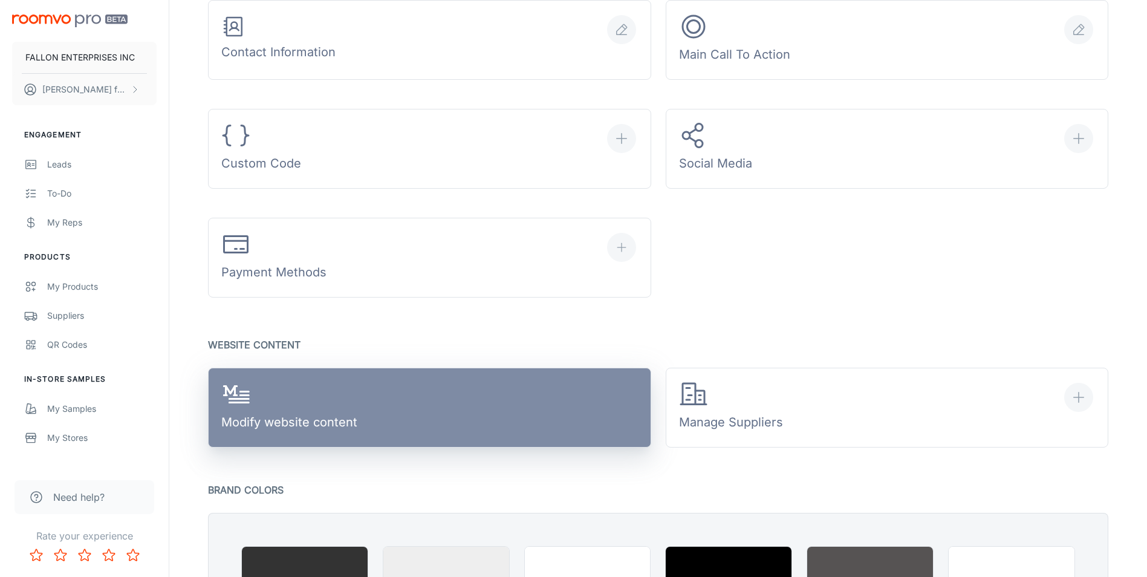
click at [401, 392] on link "Modify website content" at bounding box center [429, 407] width 443 height 80
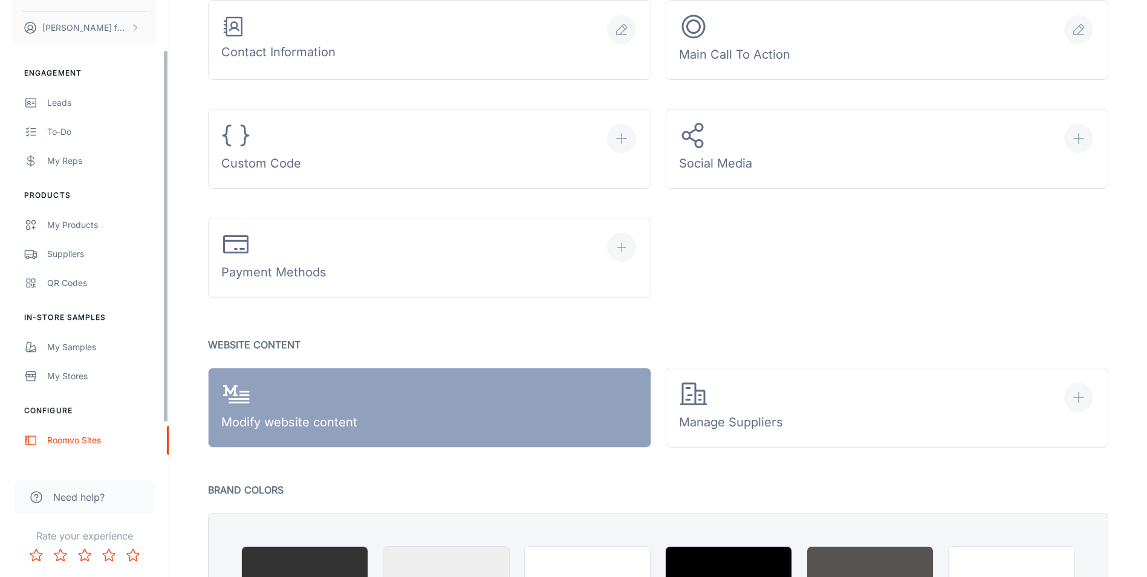
scroll to position [60, 0]
click at [84, 499] on span "Need help?" at bounding box center [78, 497] width 51 height 15
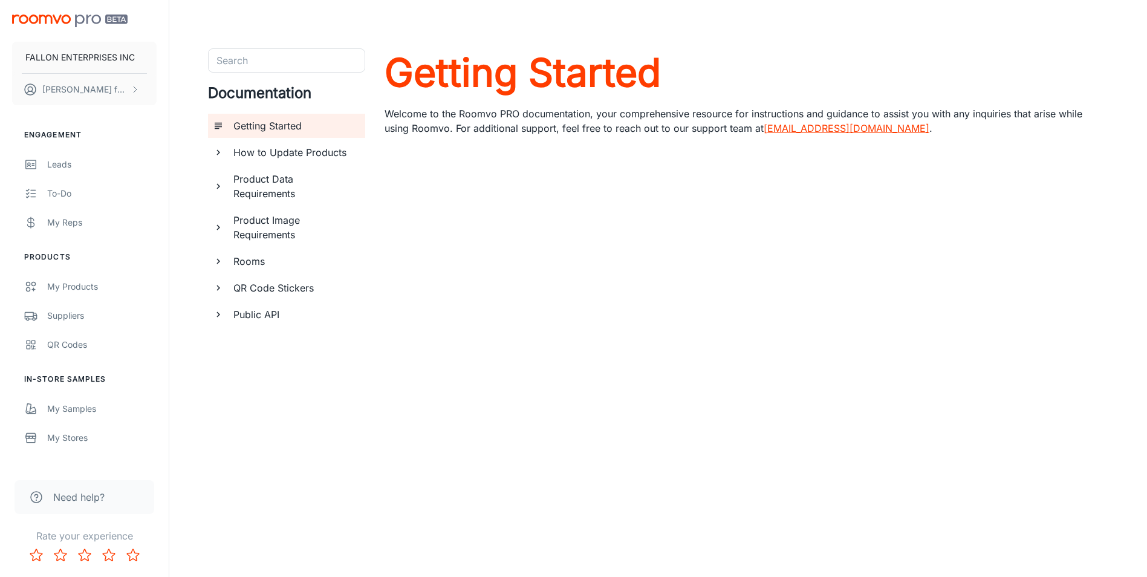
scroll to position [19, 0]
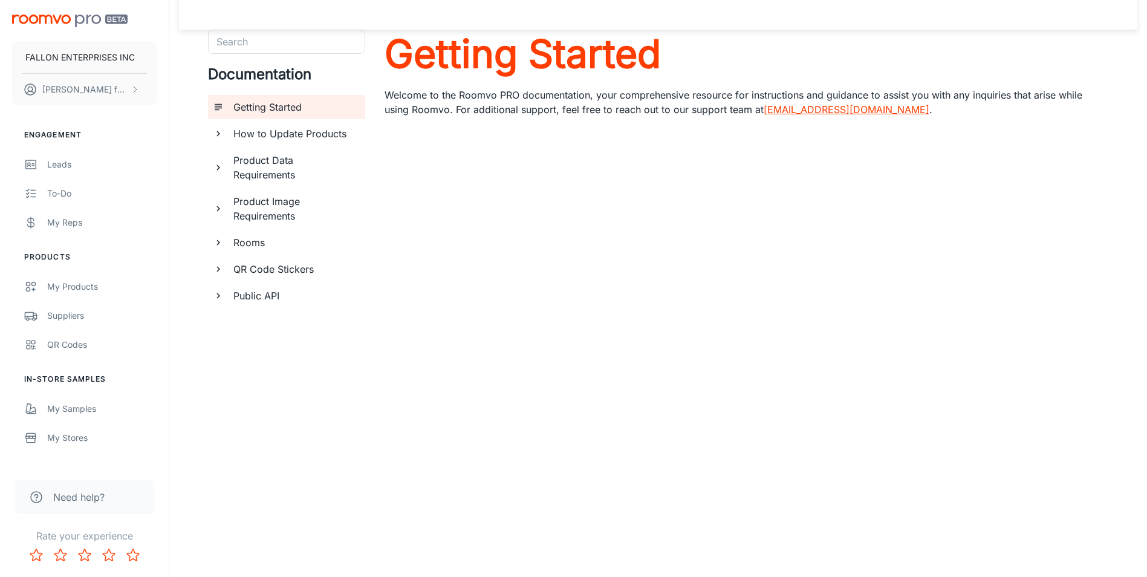
click at [221, 129] on icon "documentation page list" at bounding box center [218, 133] width 11 height 11
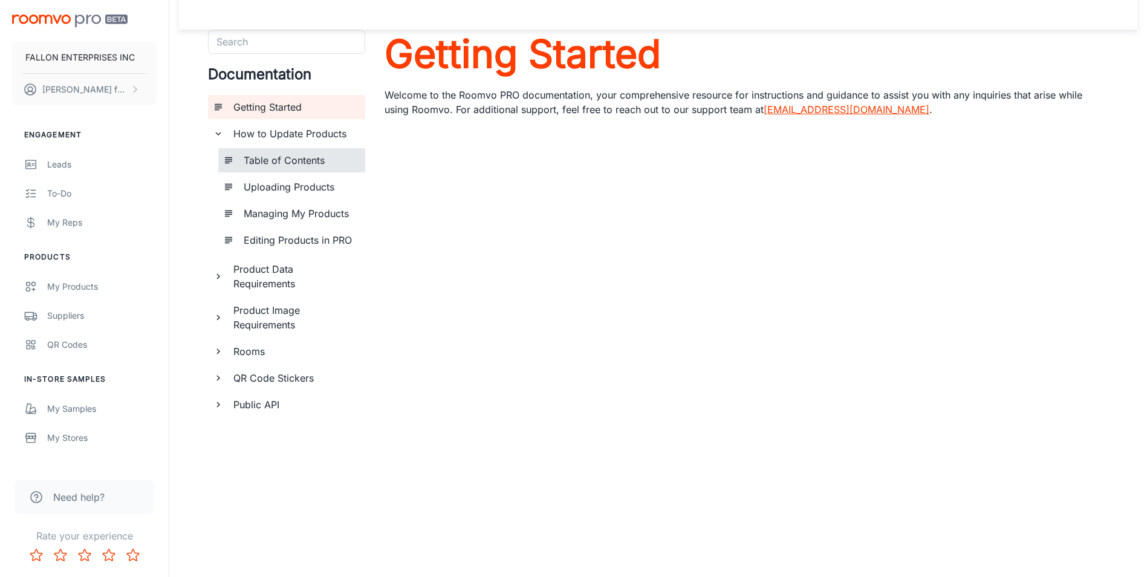
click at [251, 158] on h6 "Table of Contents" at bounding box center [300, 160] width 112 height 15
